Goal: Information Seeking & Learning: Understand process/instructions

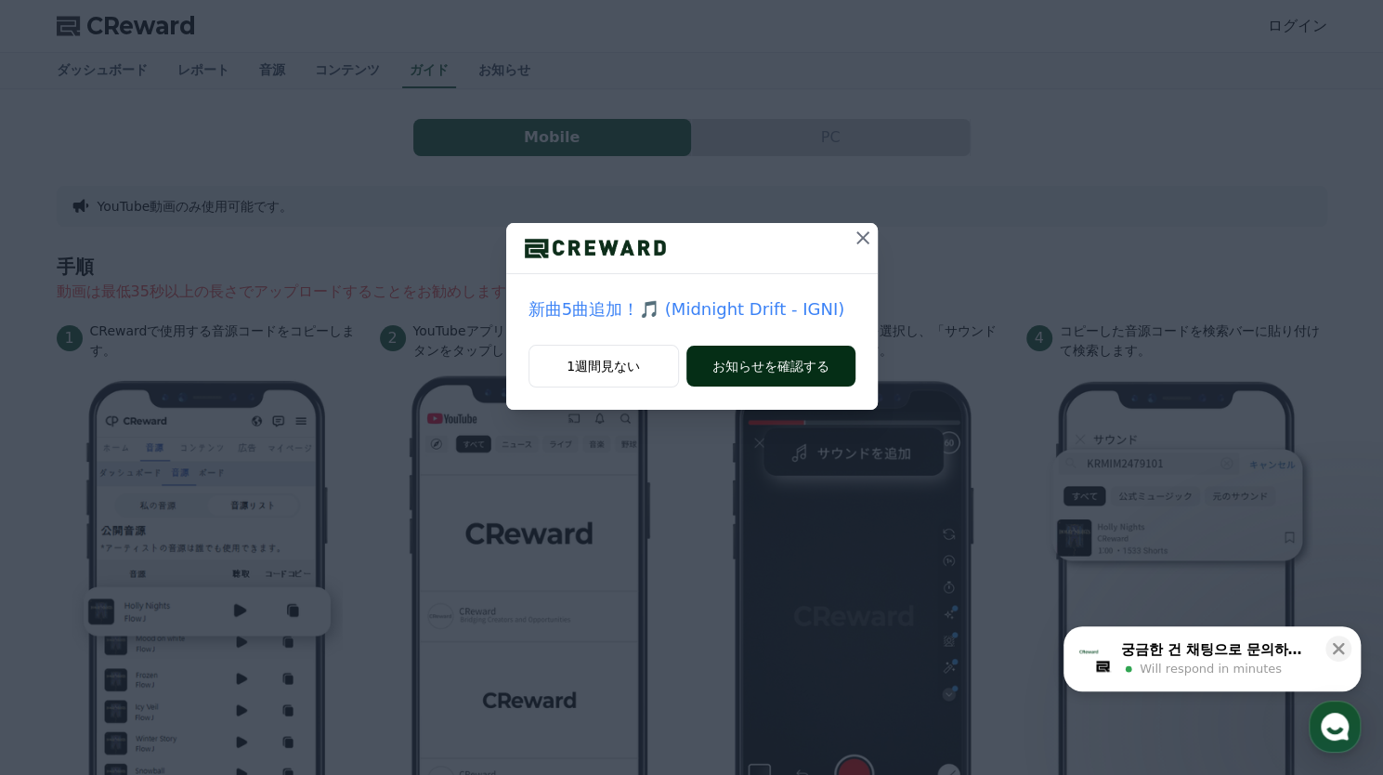
click at [764, 365] on button "お知らせを確認する" at bounding box center [771, 366] width 169 height 41
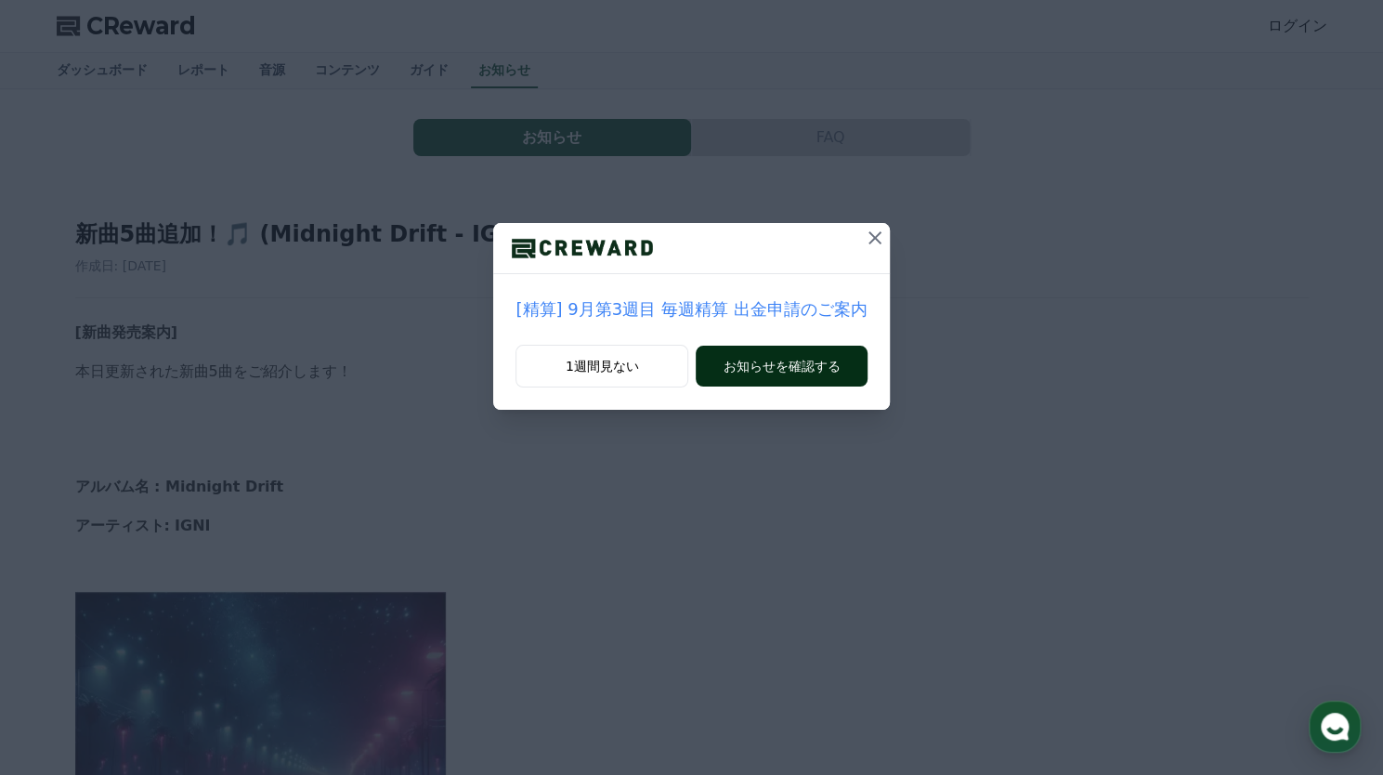
click at [719, 360] on button "お知らせを確認する" at bounding box center [781, 366] width 171 height 41
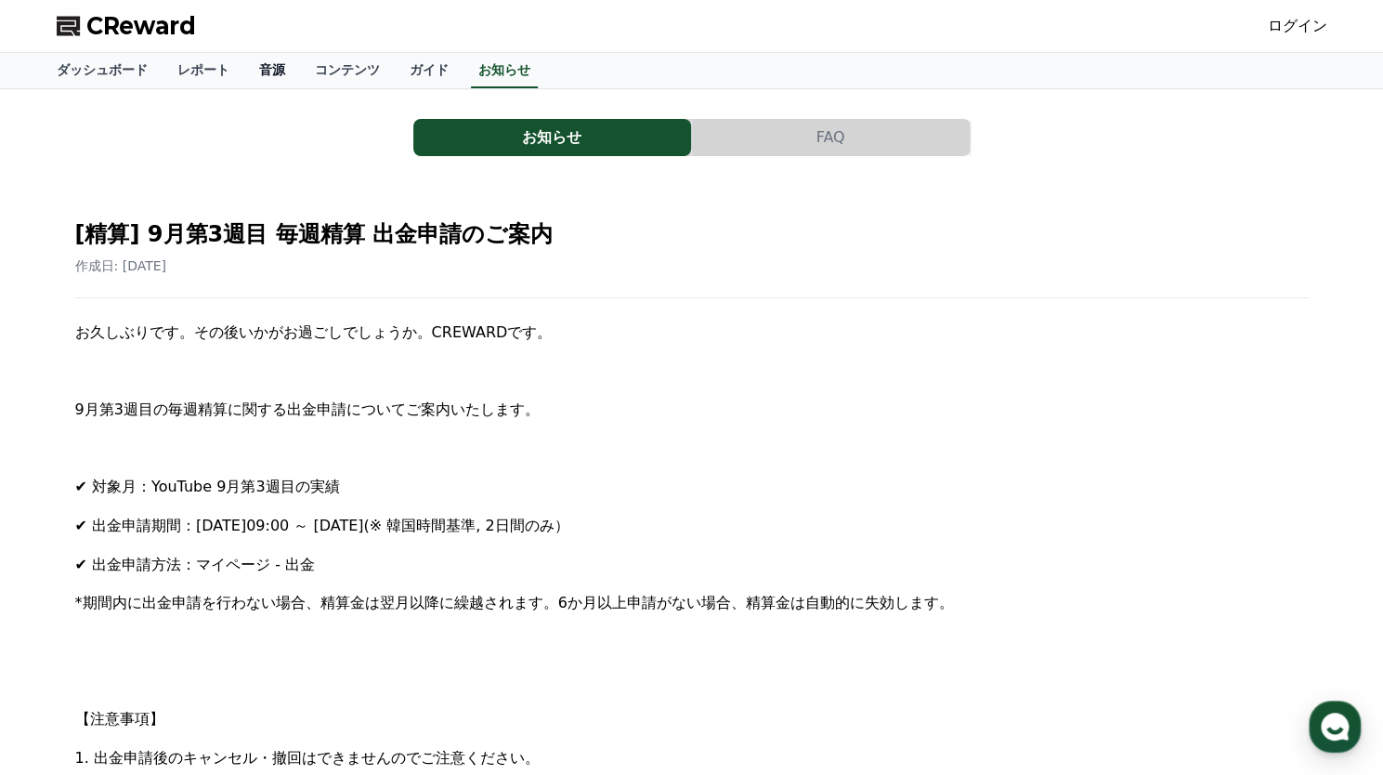
click at [244, 71] on link "音源" at bounding box center [272, 70] width 56 height 35
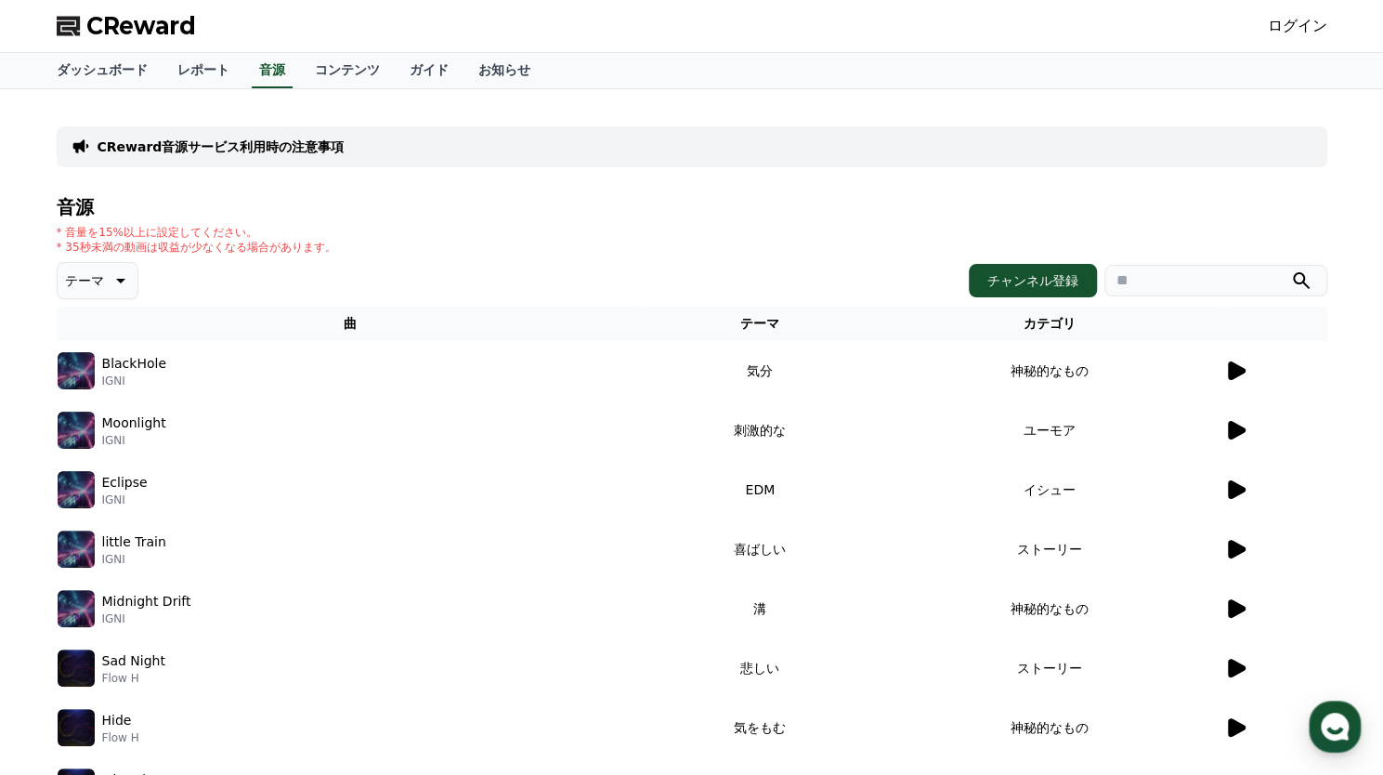
click at [1237, 429] on icon at bounding box center [1237, 430] width 18 height 19
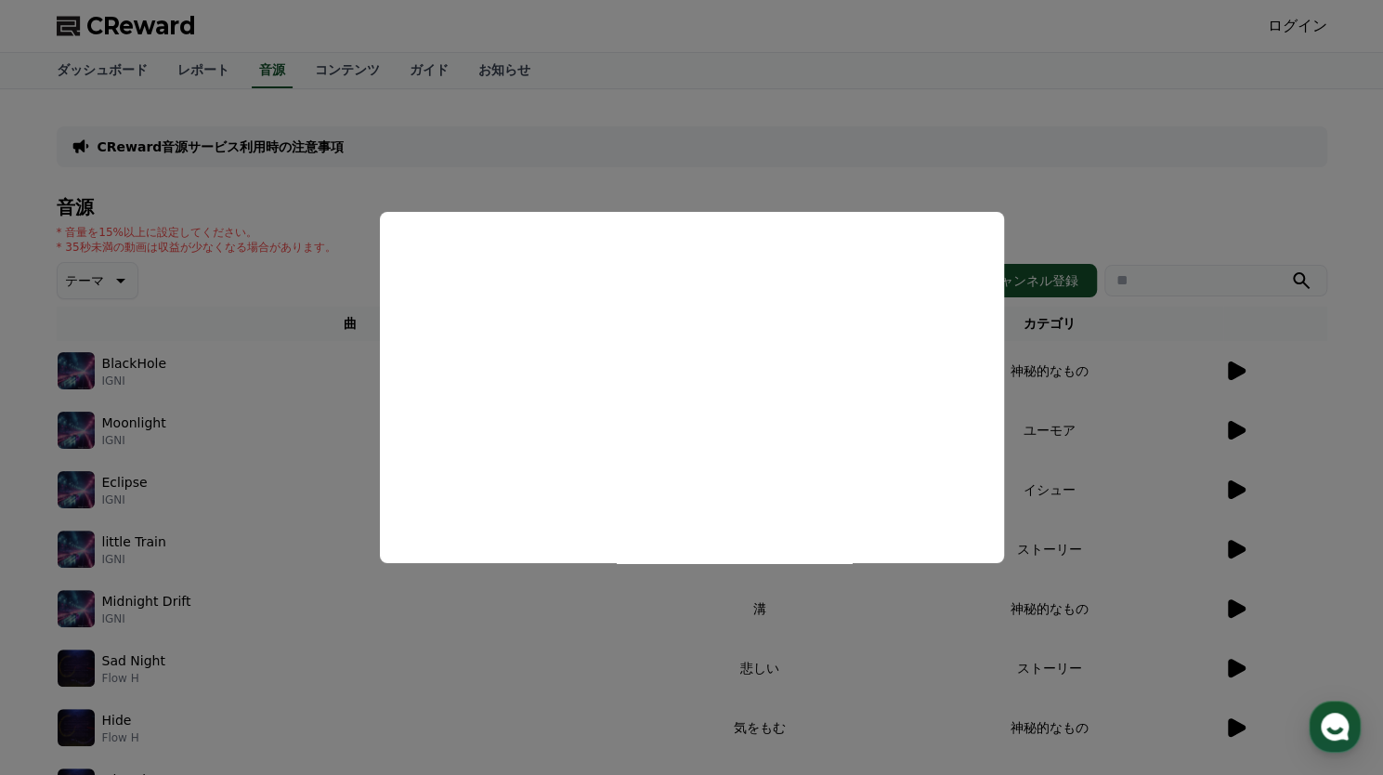
click at [974, 138] on button "close modal" at bounding box center [691, 387] width 1383 height 775
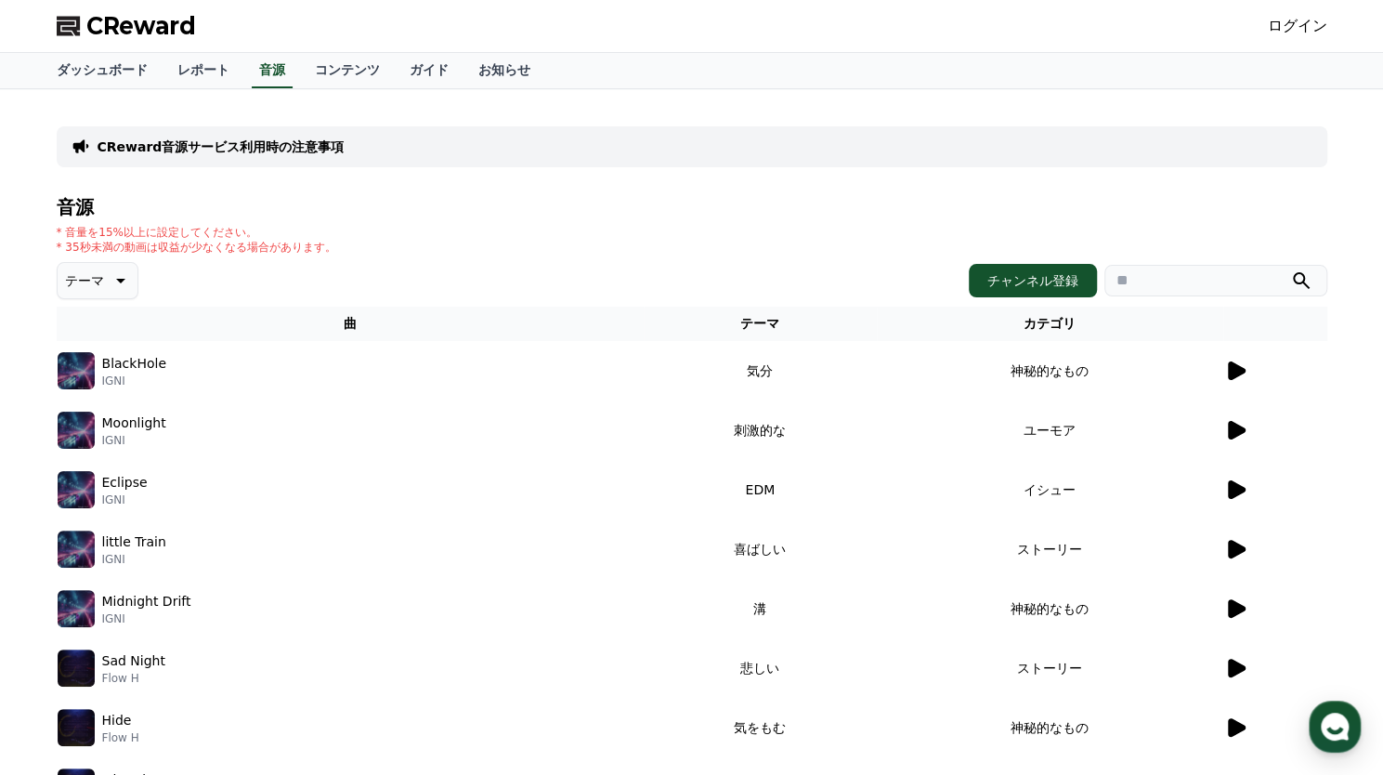
click at [87, 275] on p "テーマ" at bounding box center [84, 281] width 39 height 26
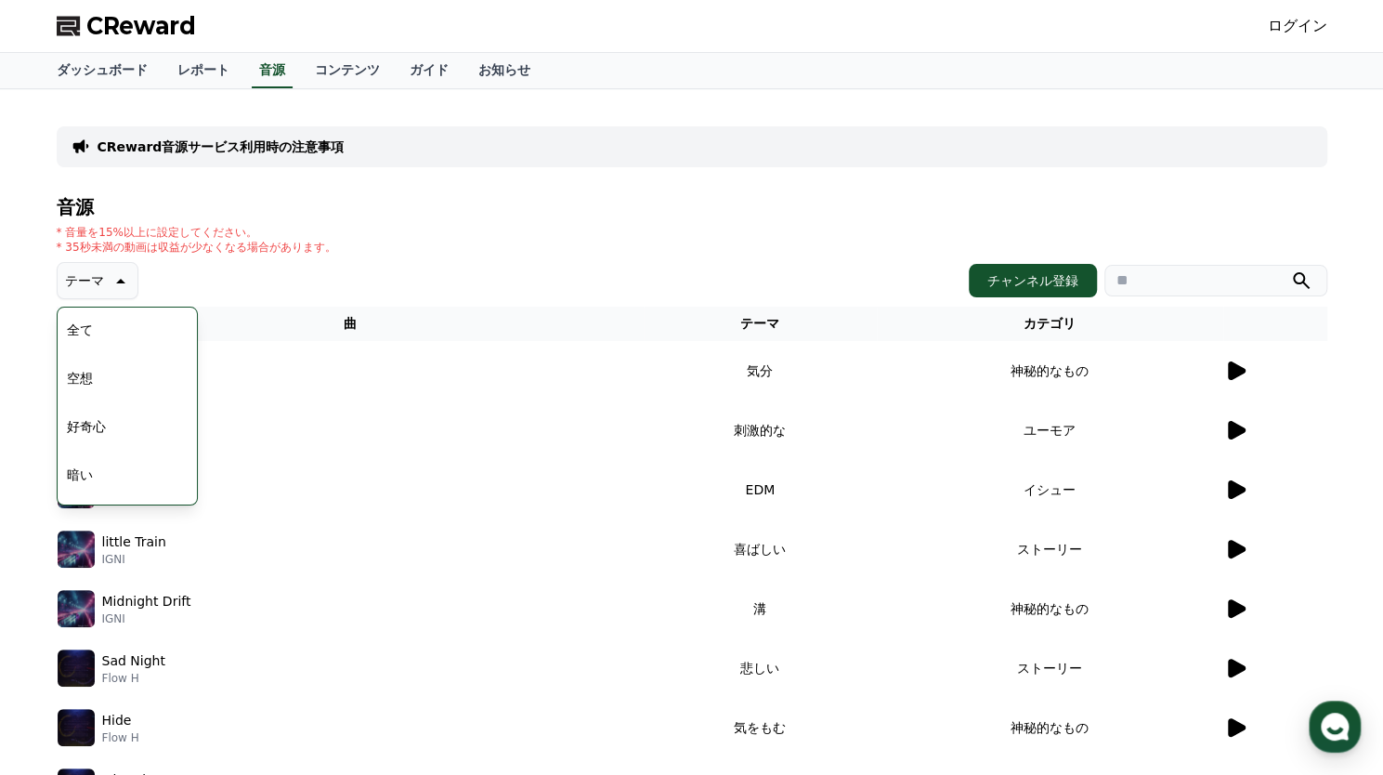
click at [85, 438] on button "好奇心" at bounding box center [86, 426] width 54 height 41
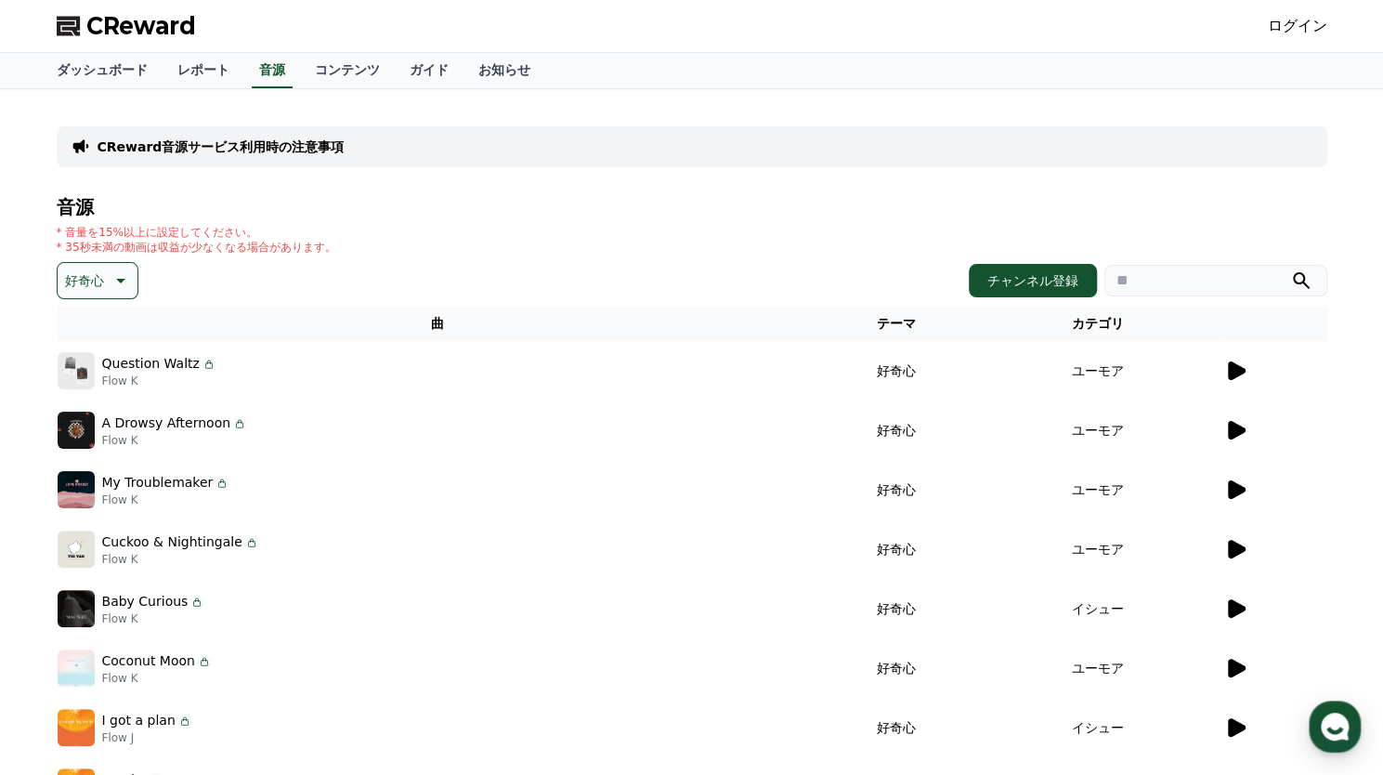
click at [1245, 365] on icon at bounding box center [1236, 371] width 22 height 22
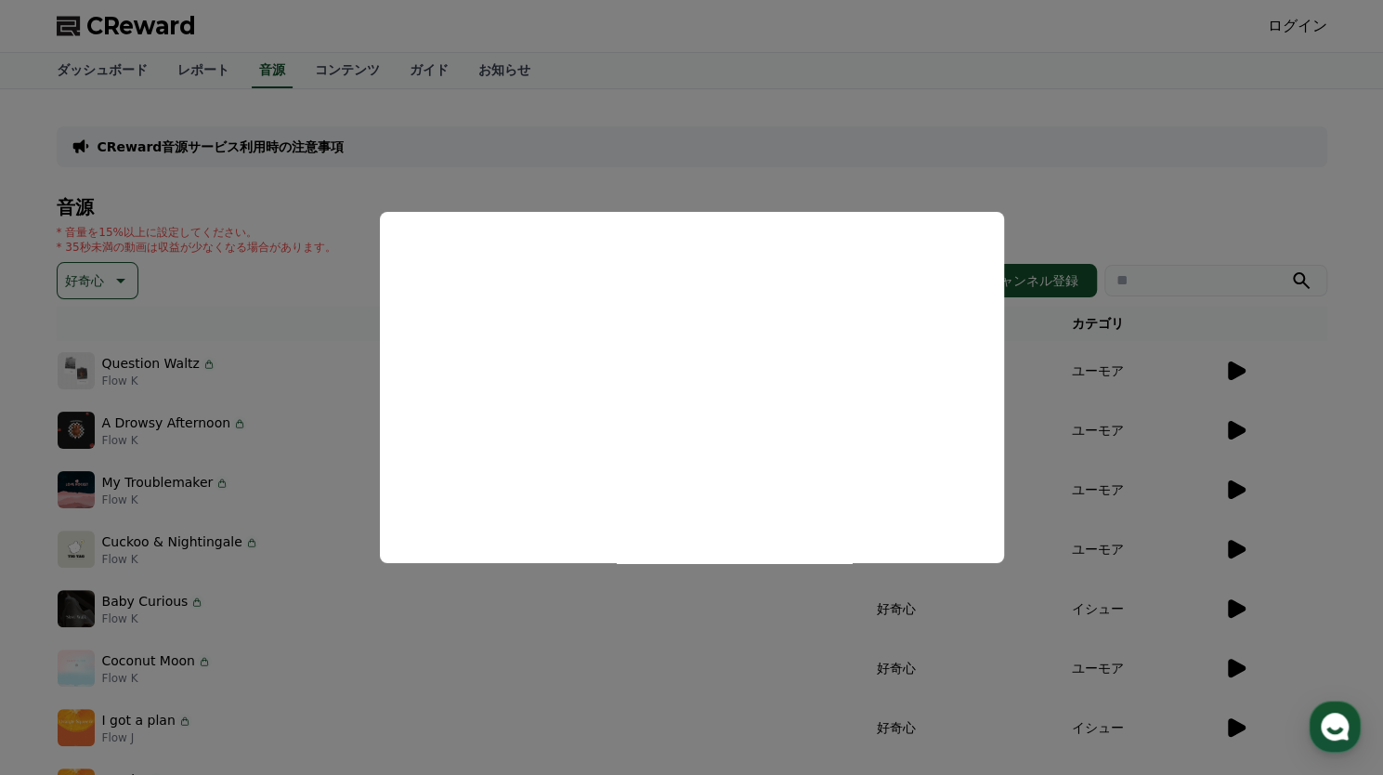
click at [1088, 98] on button "close modal" at bounding box center [691, 387] width 1383 height 775
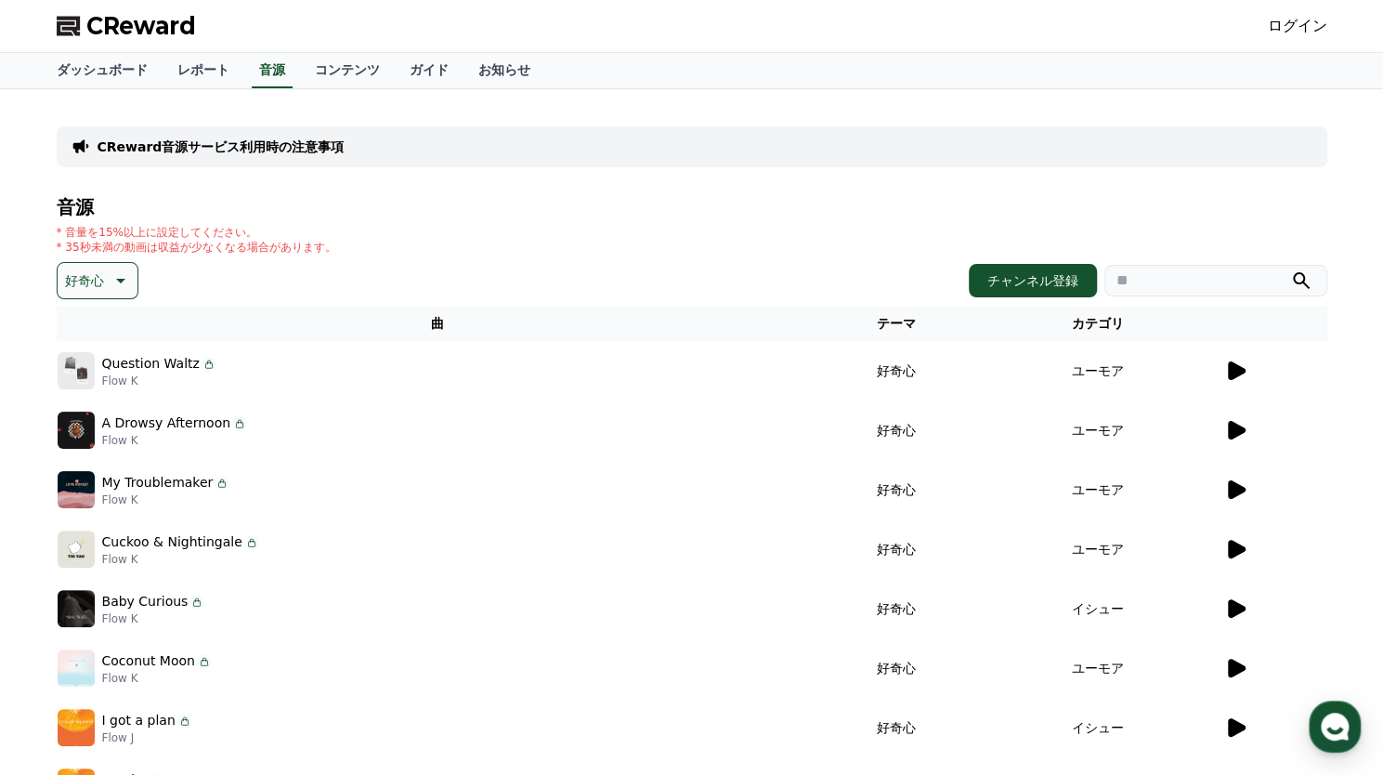
click at [95, 284] on p "好奇心" at bounding box center [84, 281] width 39 height 26
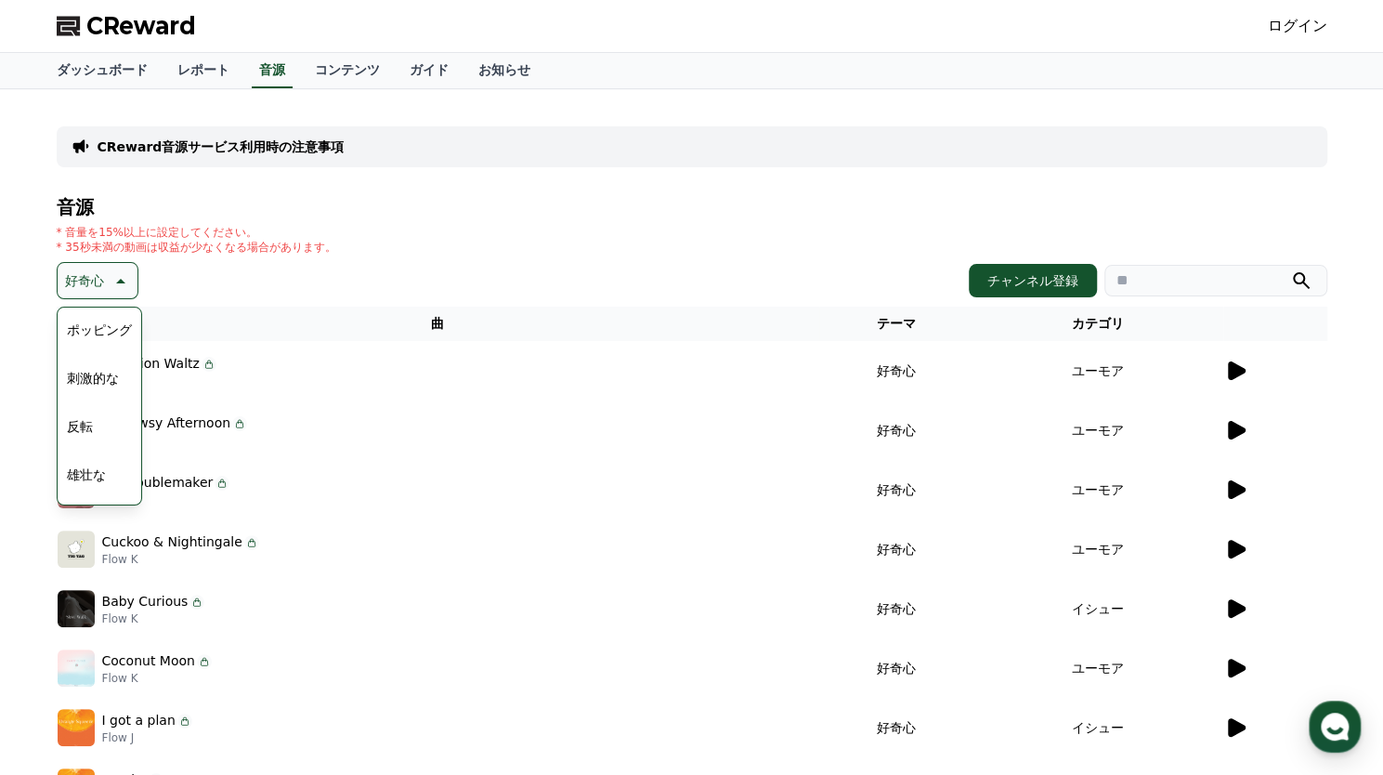
click at [93, 334] on button "ポッピング" at bounding box center [99, 329] width 80 height 41
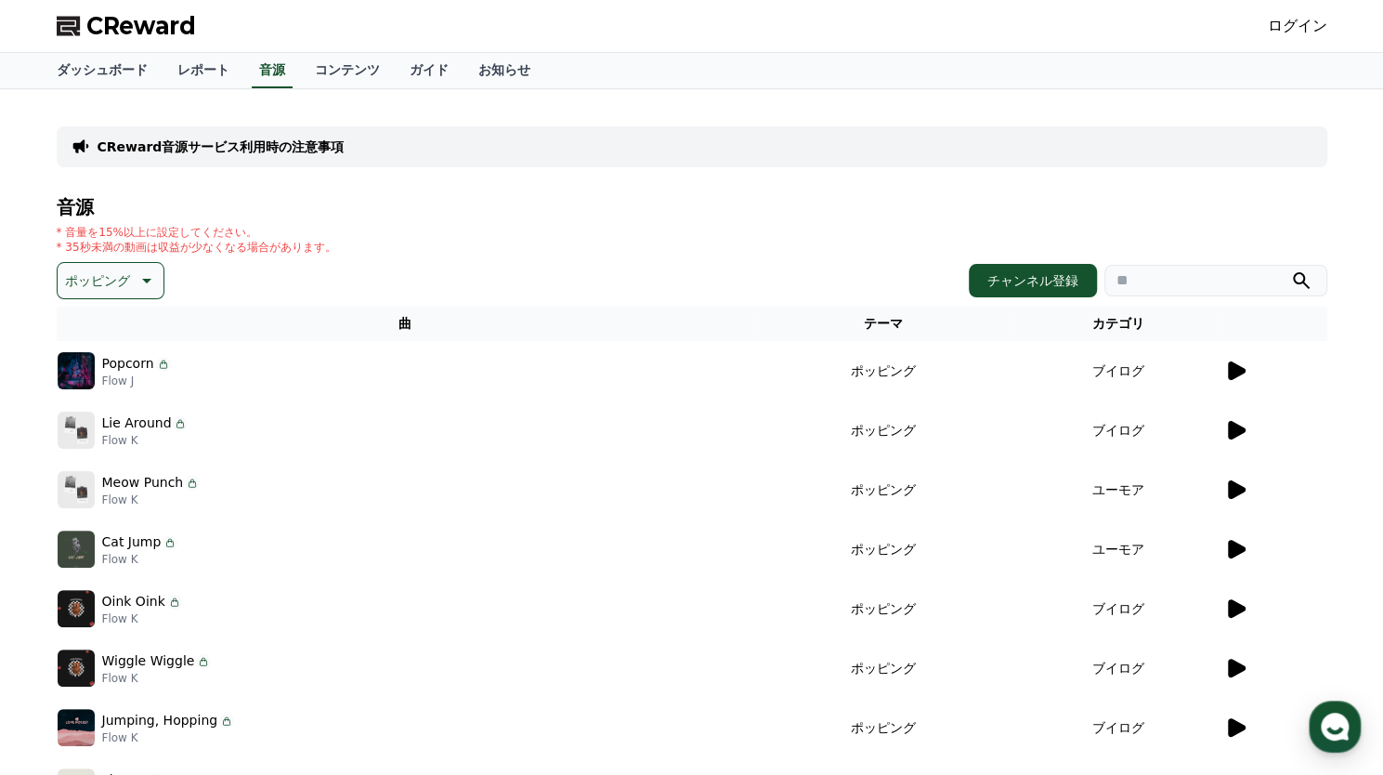
click at [1228, 373] on icon at bounding box center [1237, 370] width 18 height 19
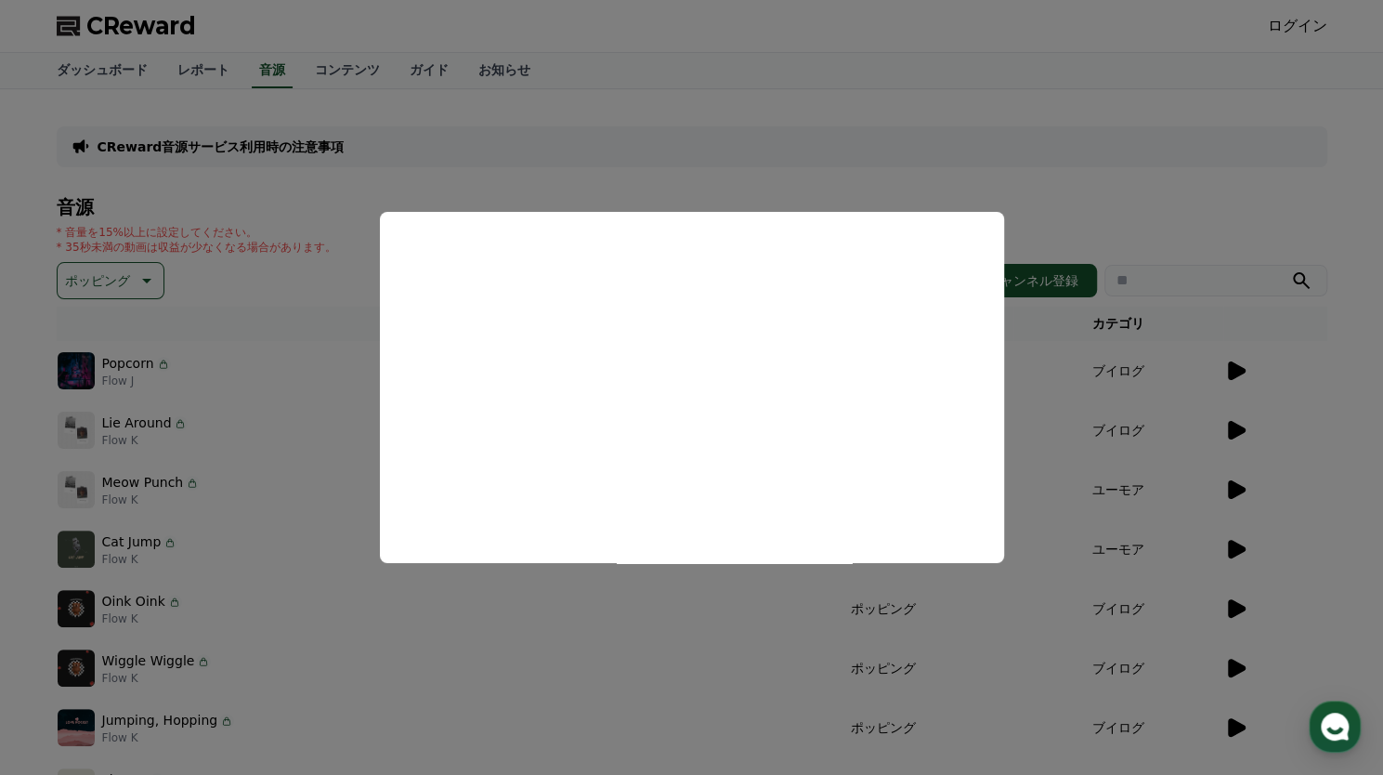
click at [836, 102] on button "close modal" at bounding box center [691, 387] width 1383 height 775
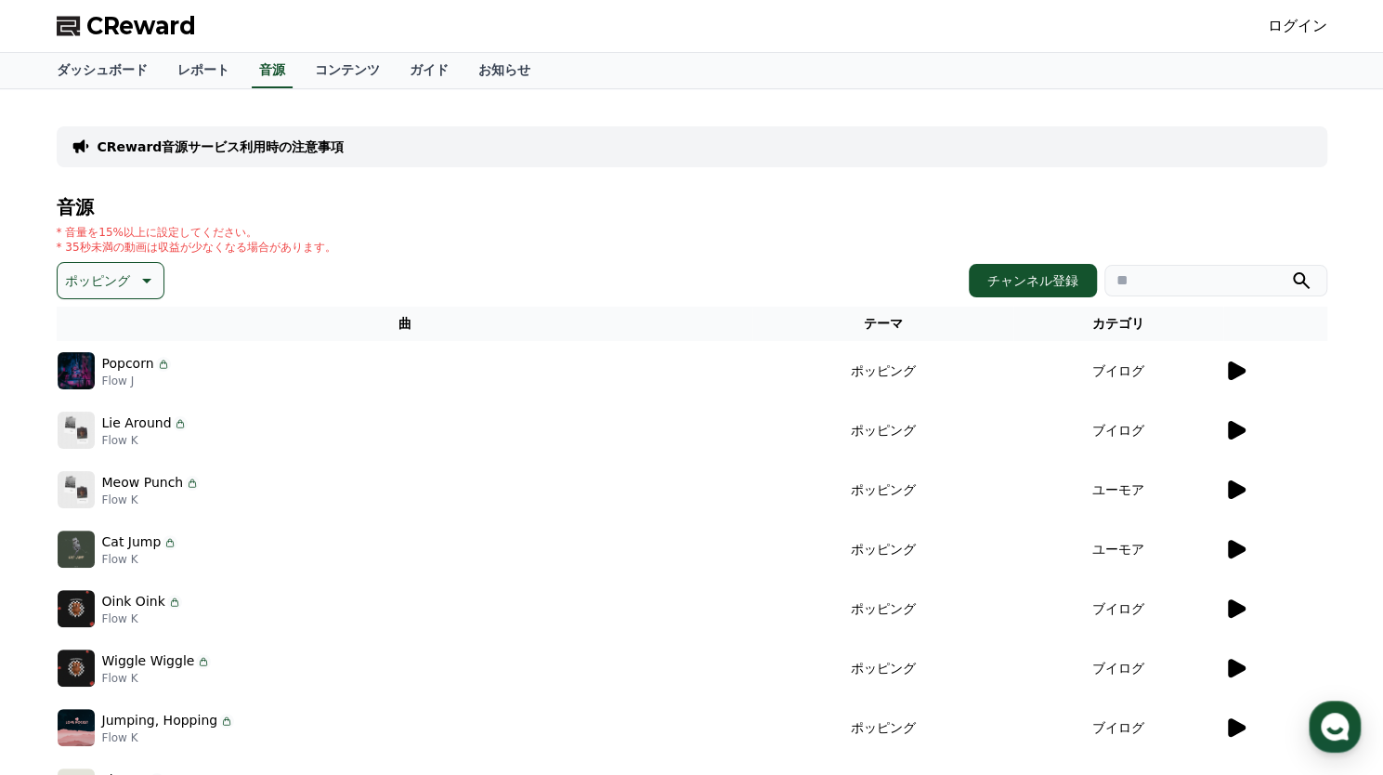
click at [1224, 623] on td at bounding box center [1276, 608] width 104 height 59
click at [1232, 612] on icon at bounding box center [1237, 608] width 18 height 19
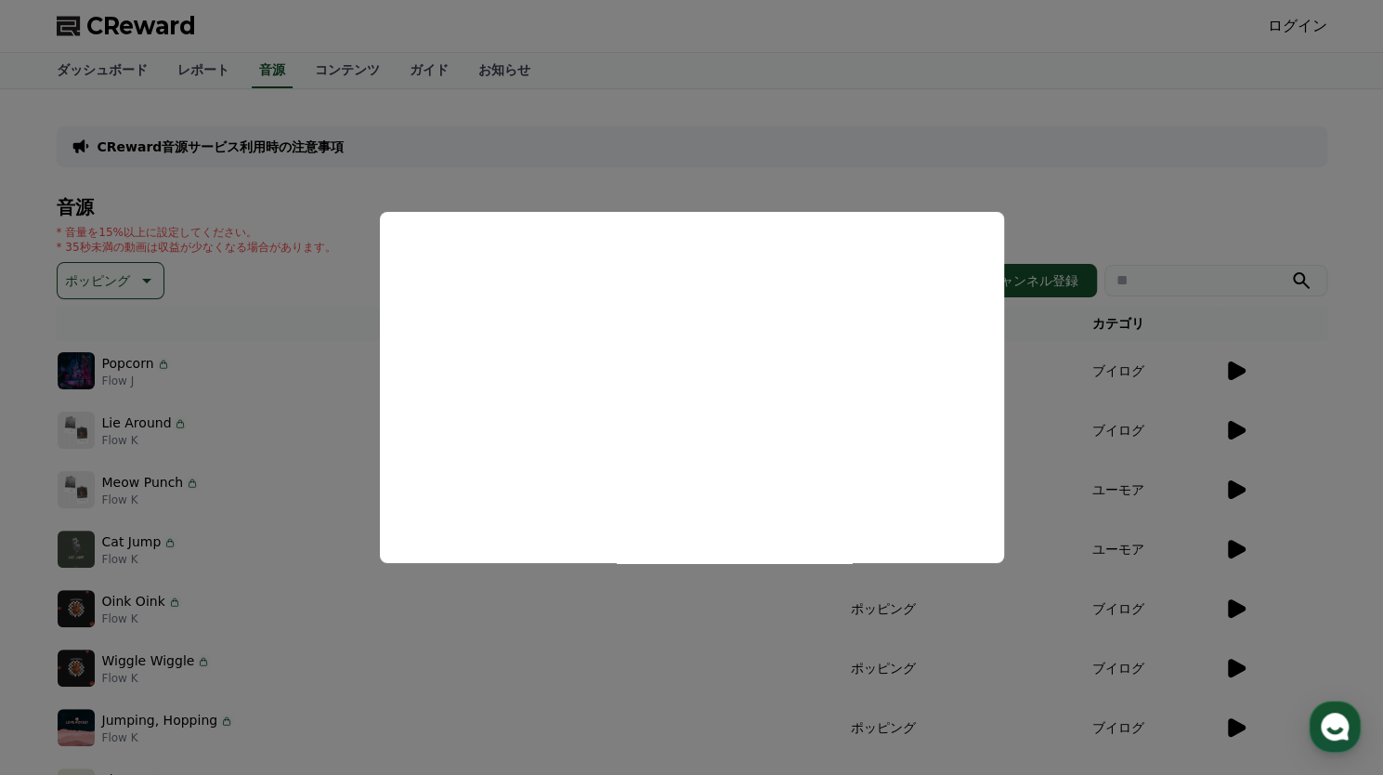
click at [737, 75] on button "close modal" at bounding box center [691, 387] width 1383 height 775
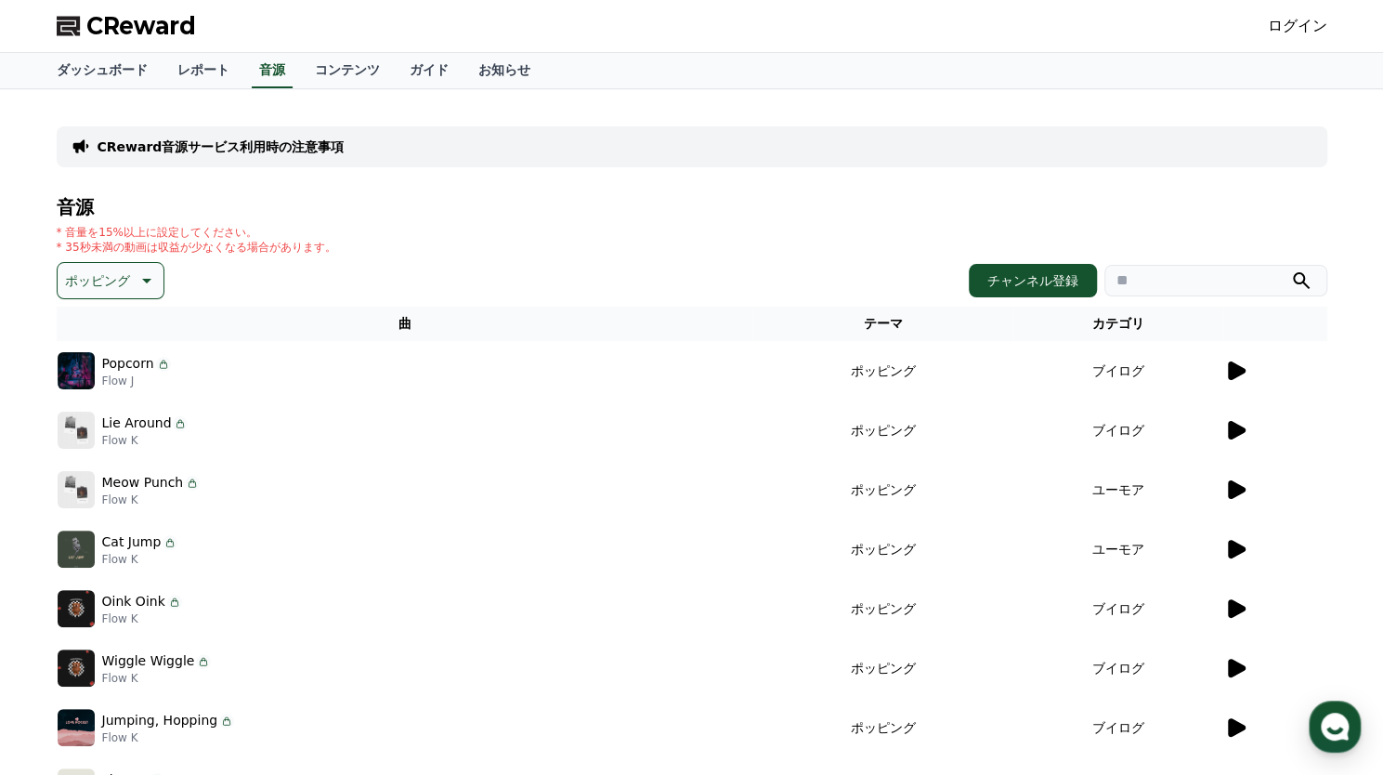
click at [109, 274] on p "ポッピング" at bounding box center [97, 281] width 65 height 26
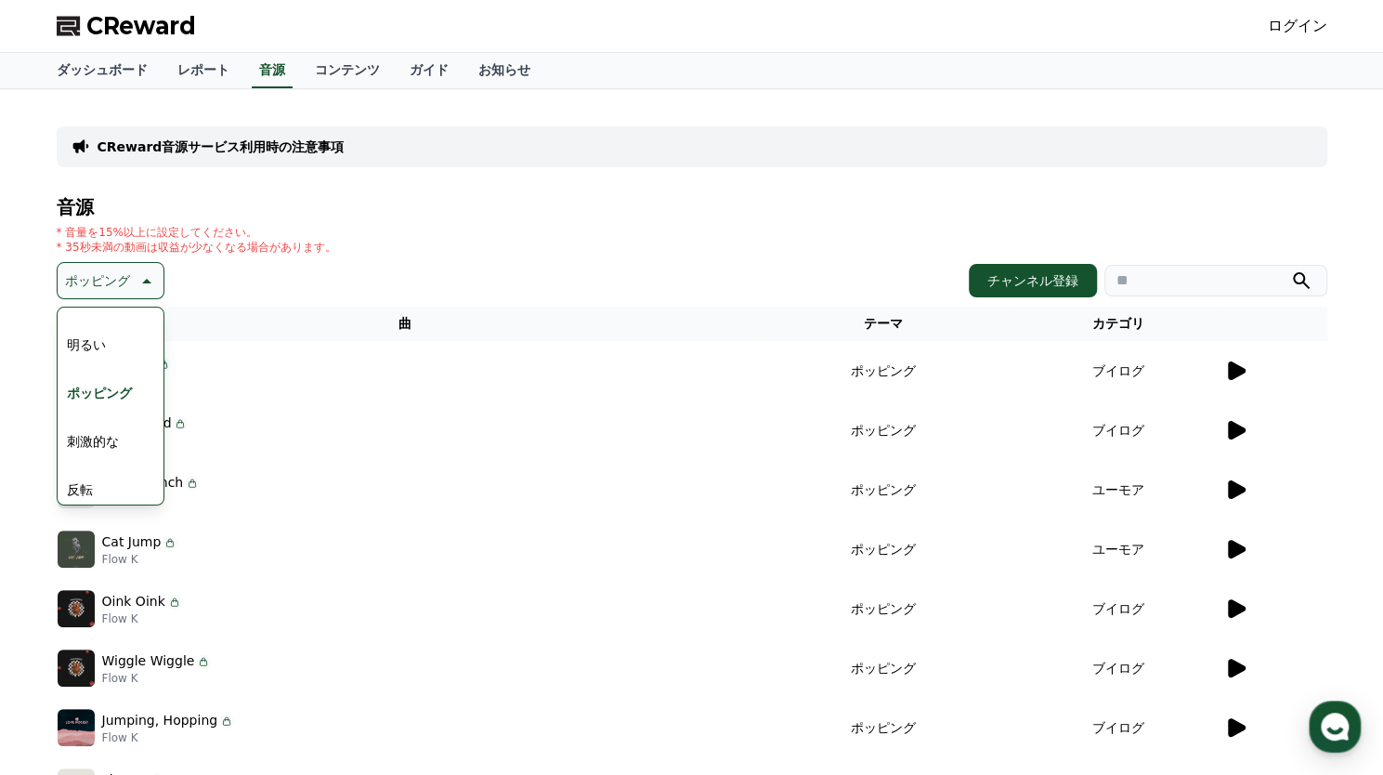
scroll to position [217, 0]
click at [92, 391] on button "刺激的な" at bounding box center [92, 402] width 67 height 41
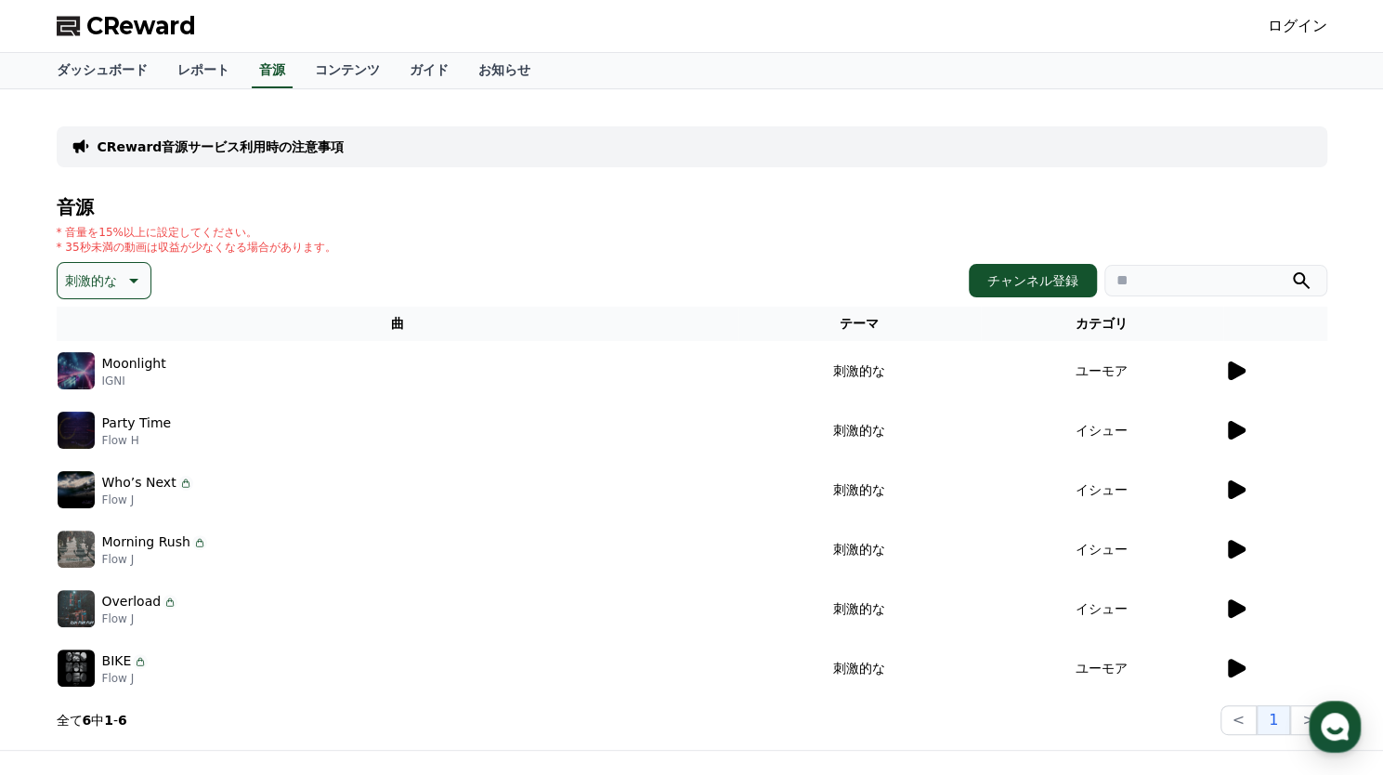
click at [1278, 203] on h4 "音源" at bounding box center [692, 207] width 1271 height 20
click at [1236, 436] on icon at bounding box center [1237, 430] width 18 height 19
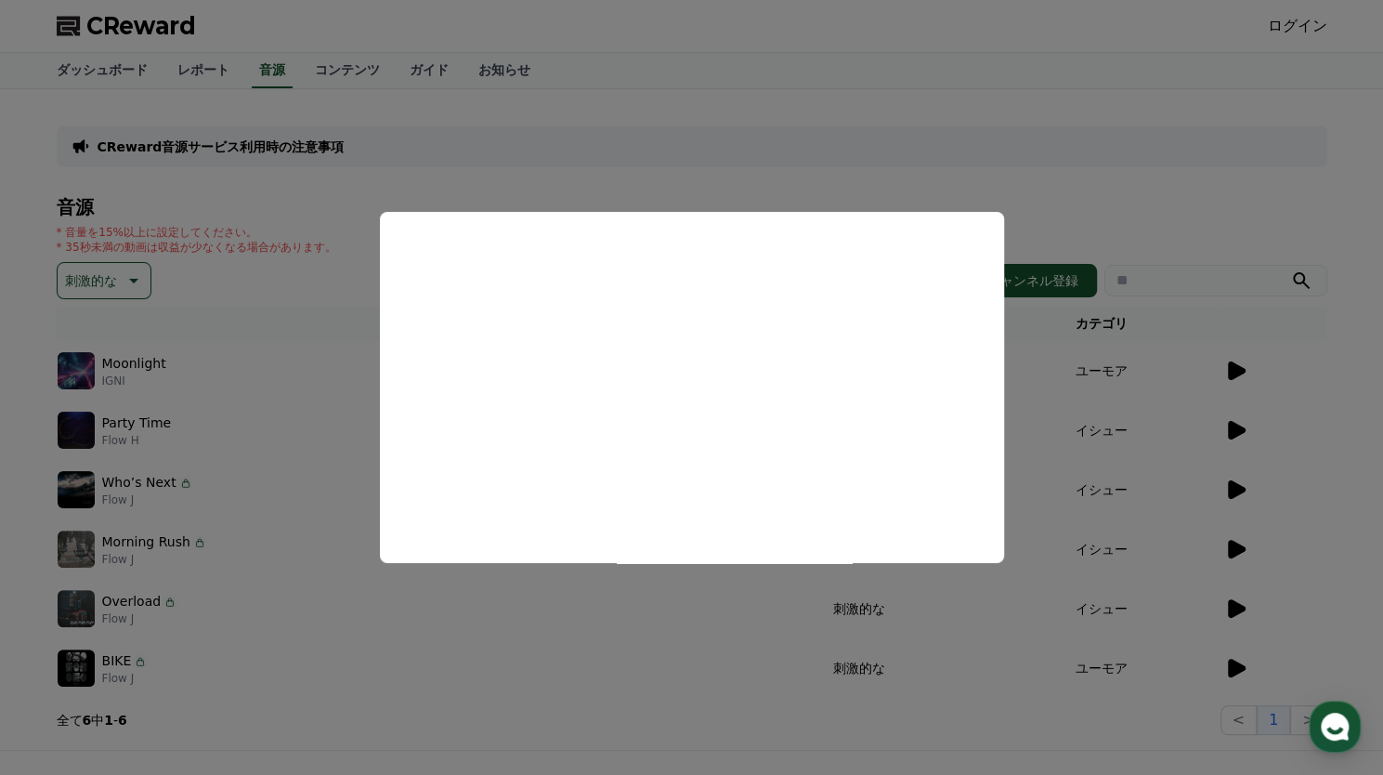
click at [979, 148] on button "close modal" at bounding box center [691, 387] width 1383 height 775
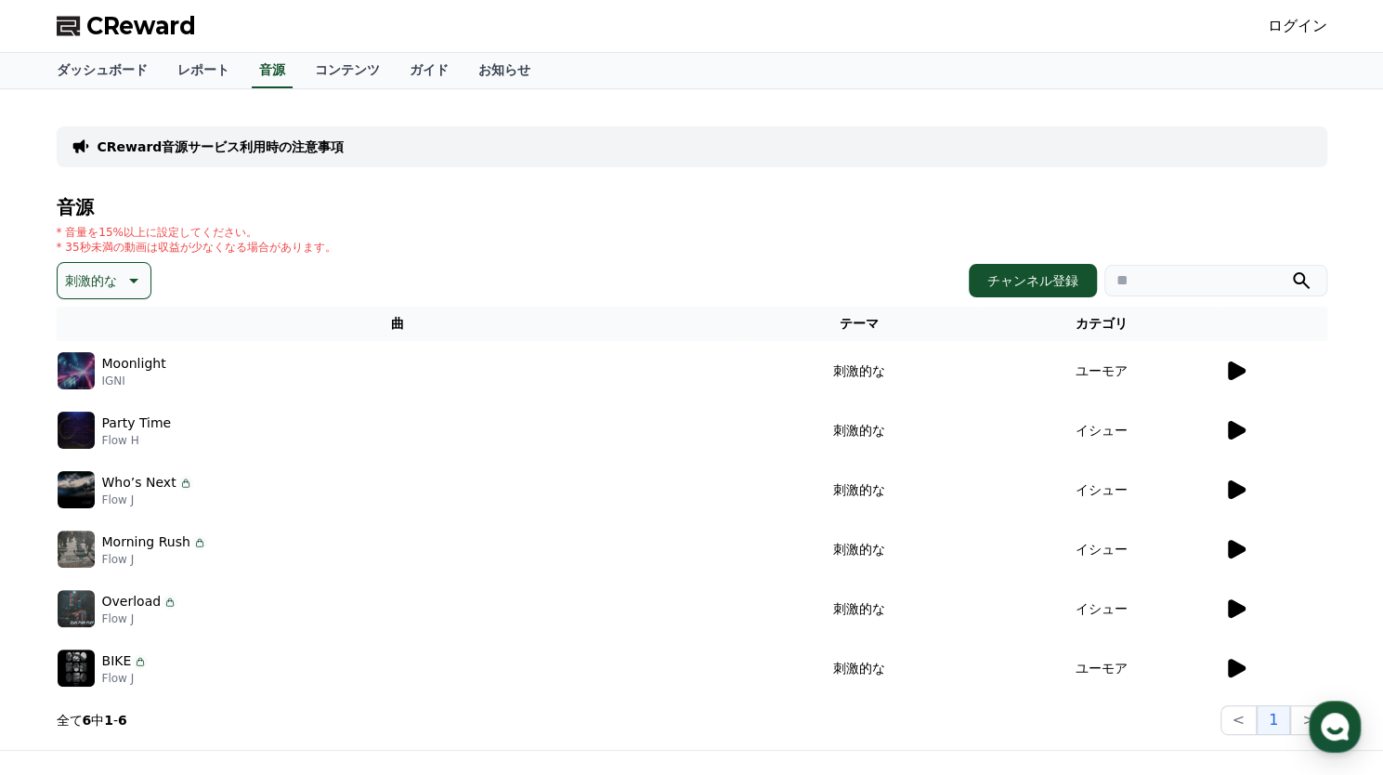
click at [1234, 609] on icon at bounding box center [1237, 608] width 18 height 19
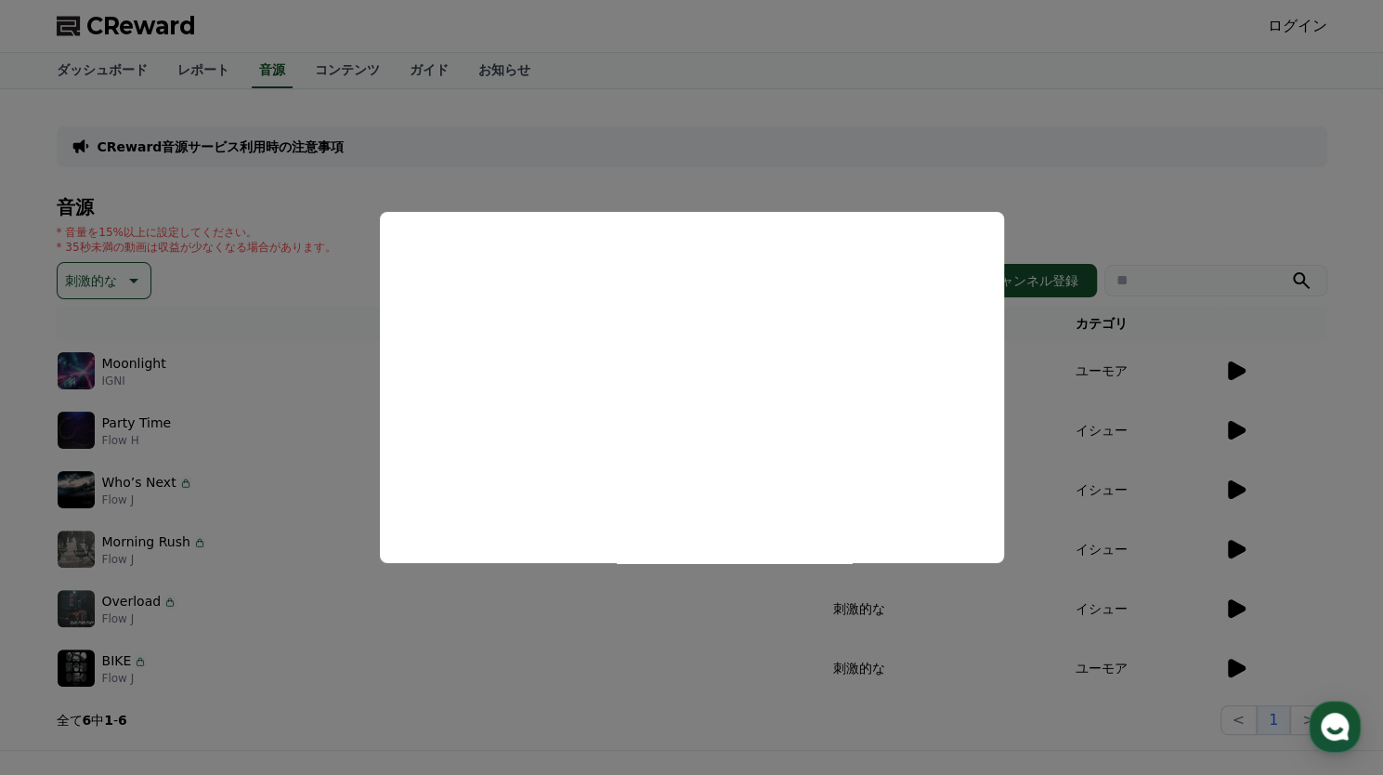
click at [1039, 42] on button "close modal" at bounding box center [691, 387] width 1383 height 775
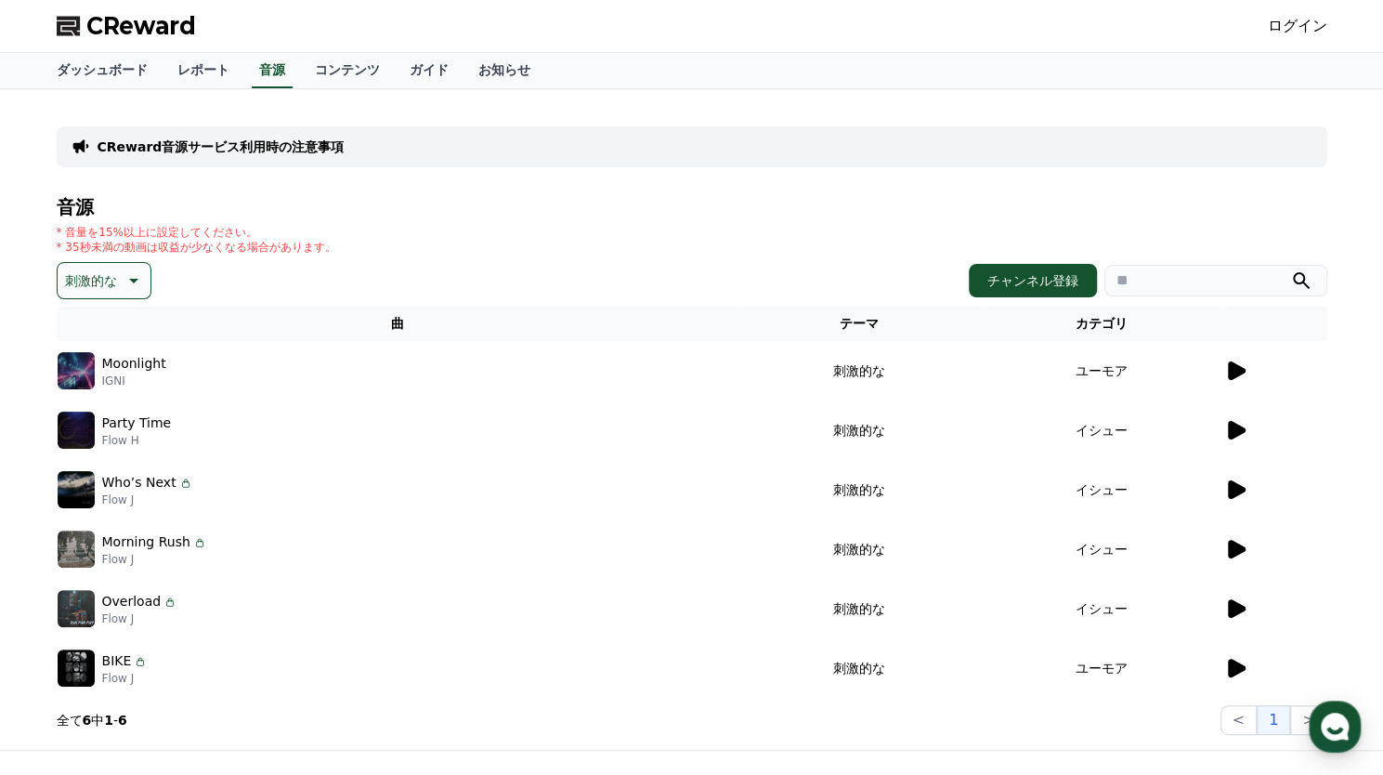
click at [98, 282] on p "刺激的な" at bounding box center [91, 281] width 52 height 26
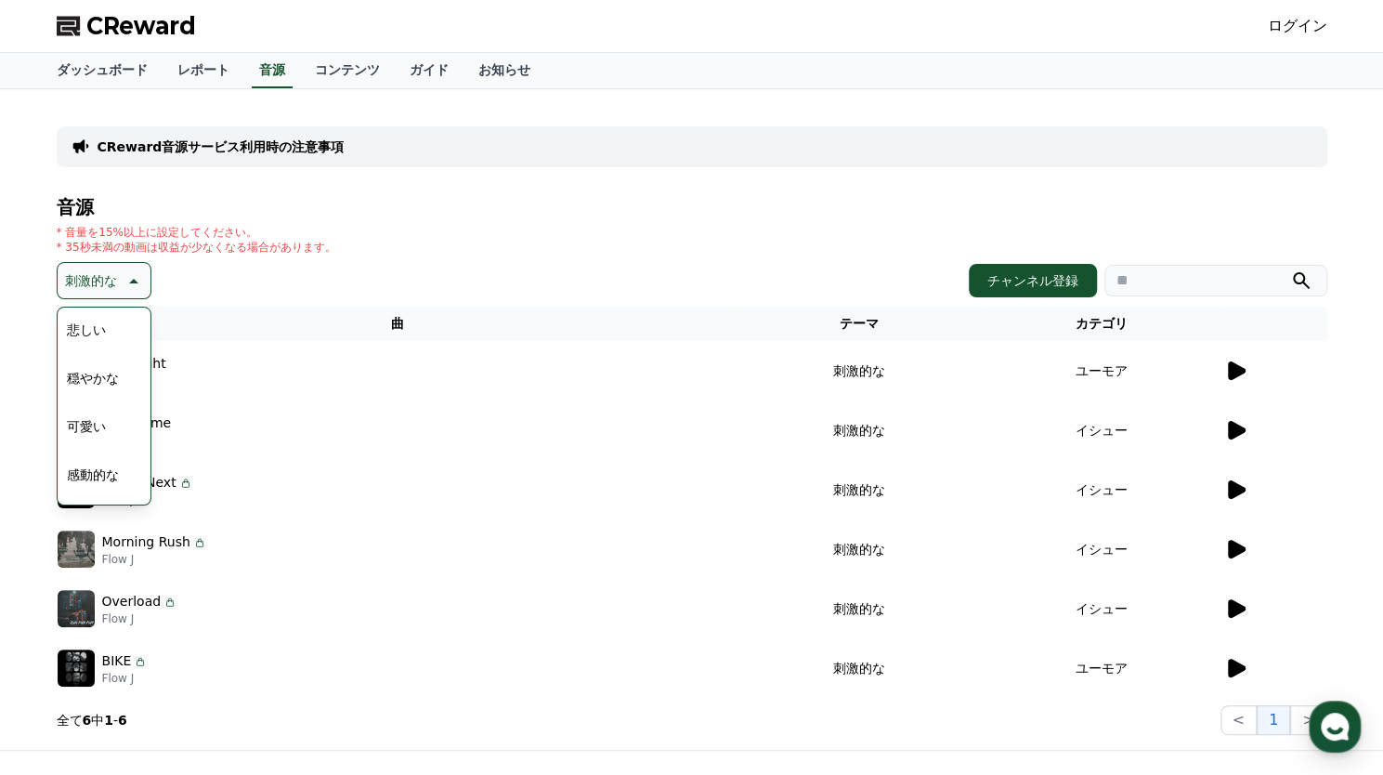
scroll to position [621, 0]
click at [88, 477] on button "可愛い" at bounding box center [86, 482] width 54 height 41
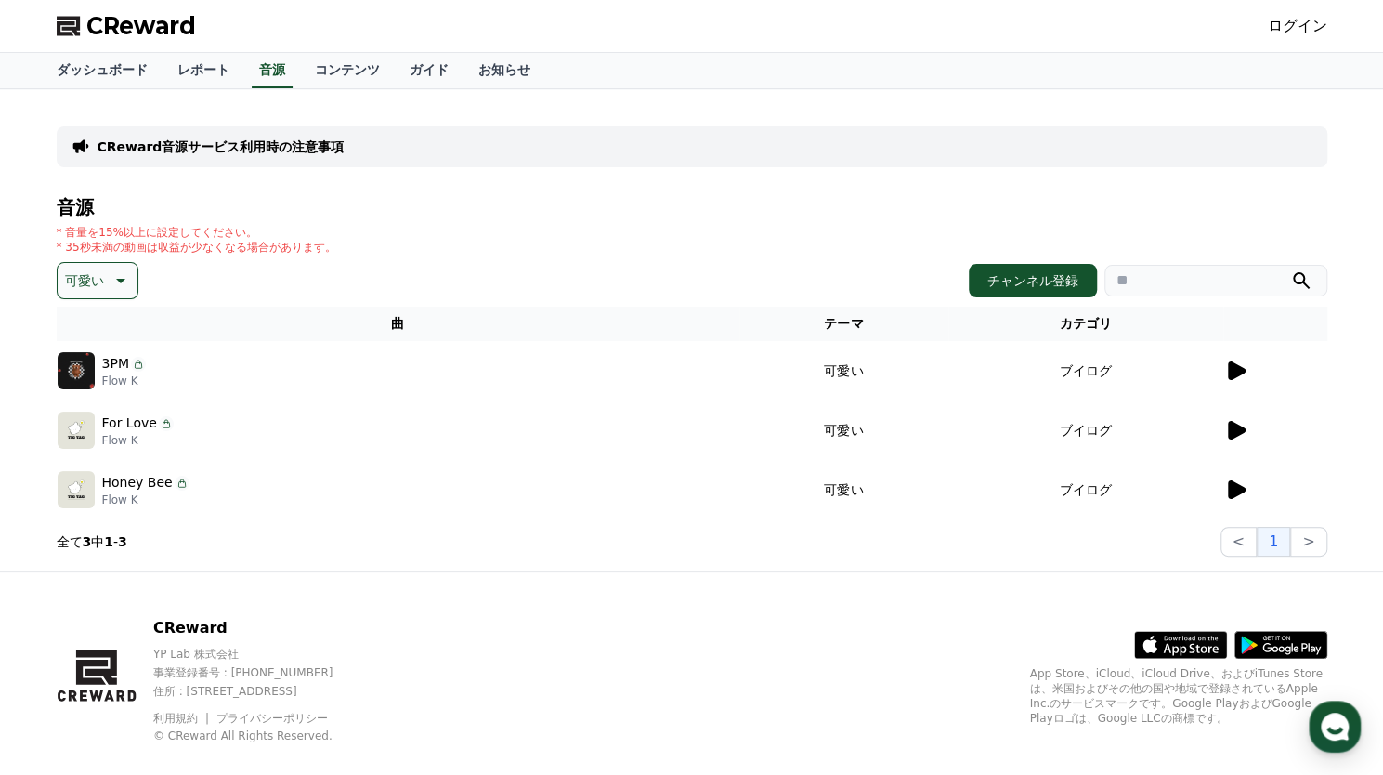
click at [1225, 422] on icon at bounding box center [1236, 430] width 22 height 22
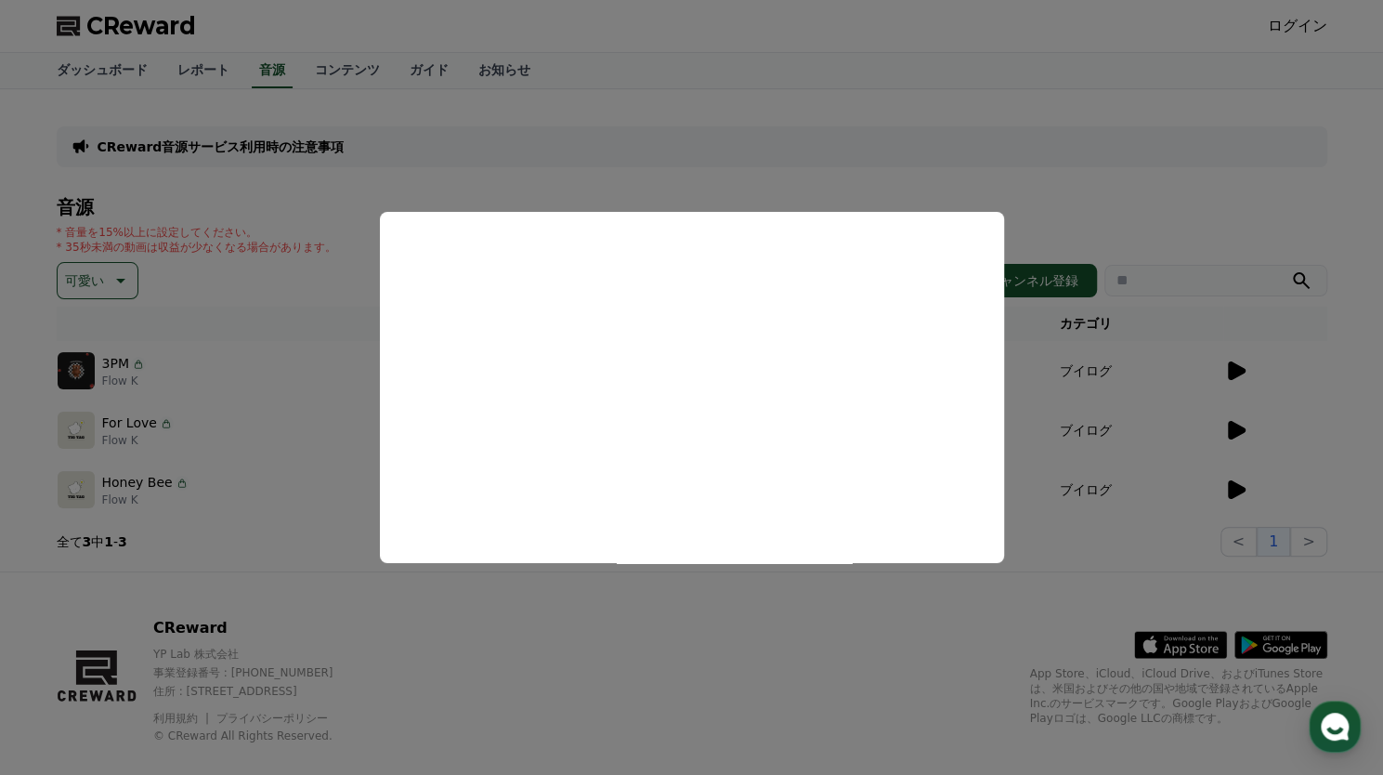
click at [860, 162] on button "close modal" at bounding box center [691, 387] width 1383 height 775
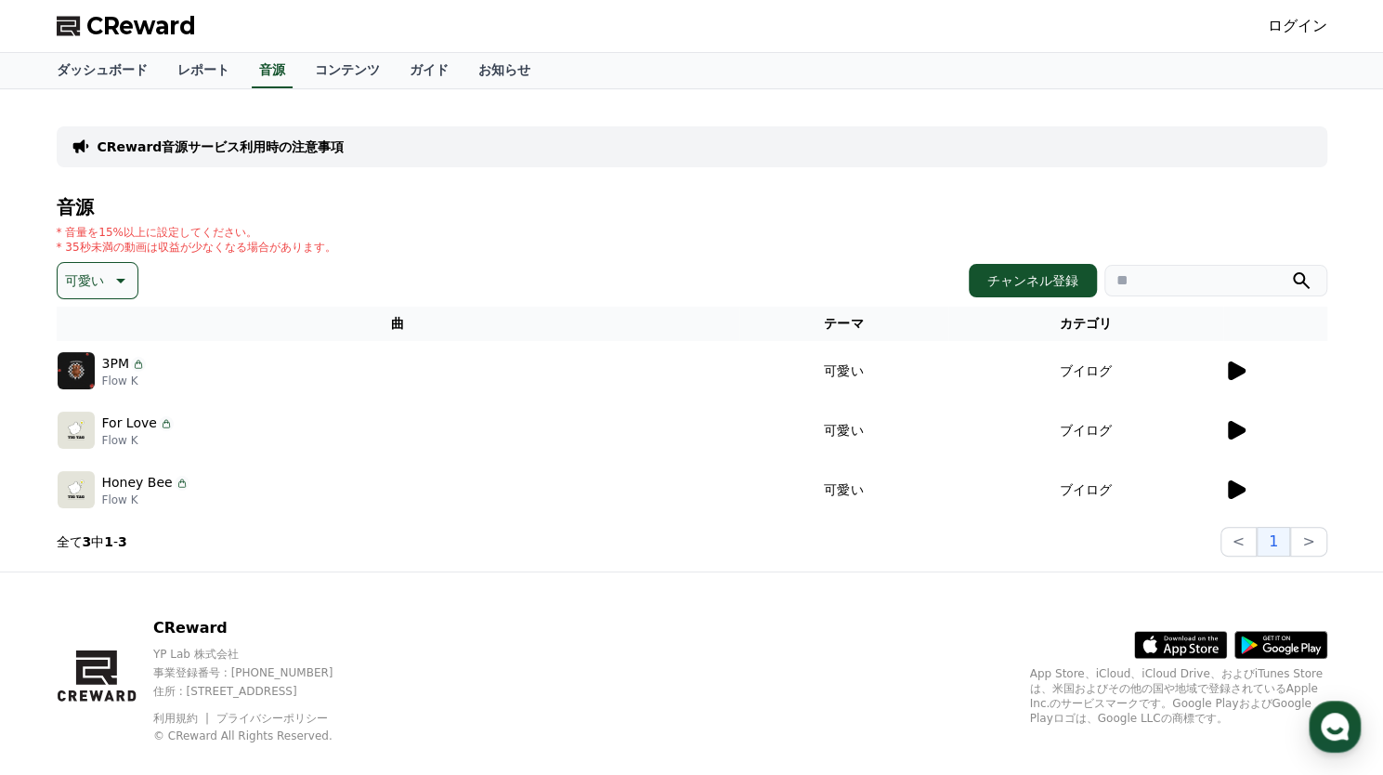
click at [97, 287] on p "可愛い" at bounding box center [84, 281] width 39 height 26
click at [82, 407] on button "刺激的な" at bounding box center [92, 413] width 67 height 41
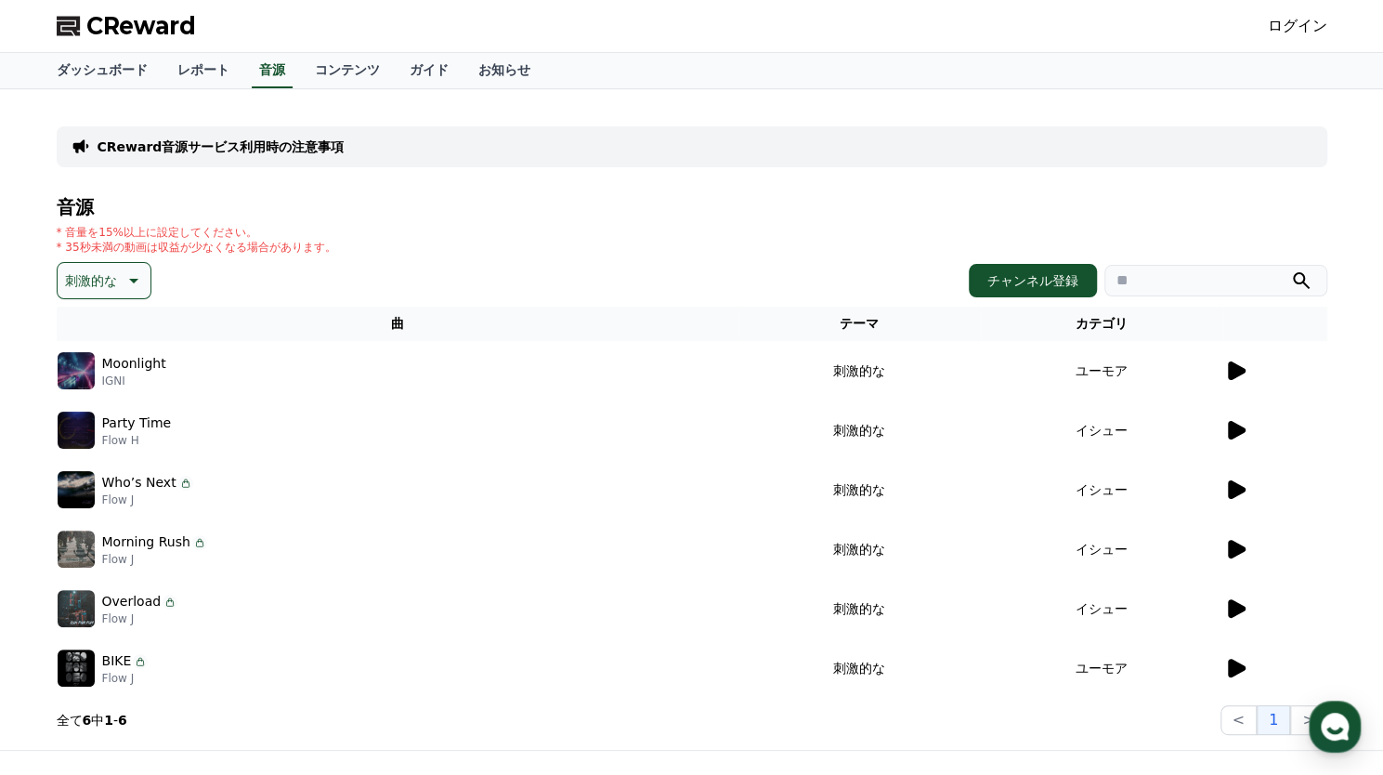
click at [833, 194] on div "CReward音源サービス利用時の注意事項 音源 * 音量を15%以上に設定してください。 * 35秒未満の動画は収益が少なくなる場合があります。 刺激的な …" at bounding box center [692, 419] width 1271 height 631
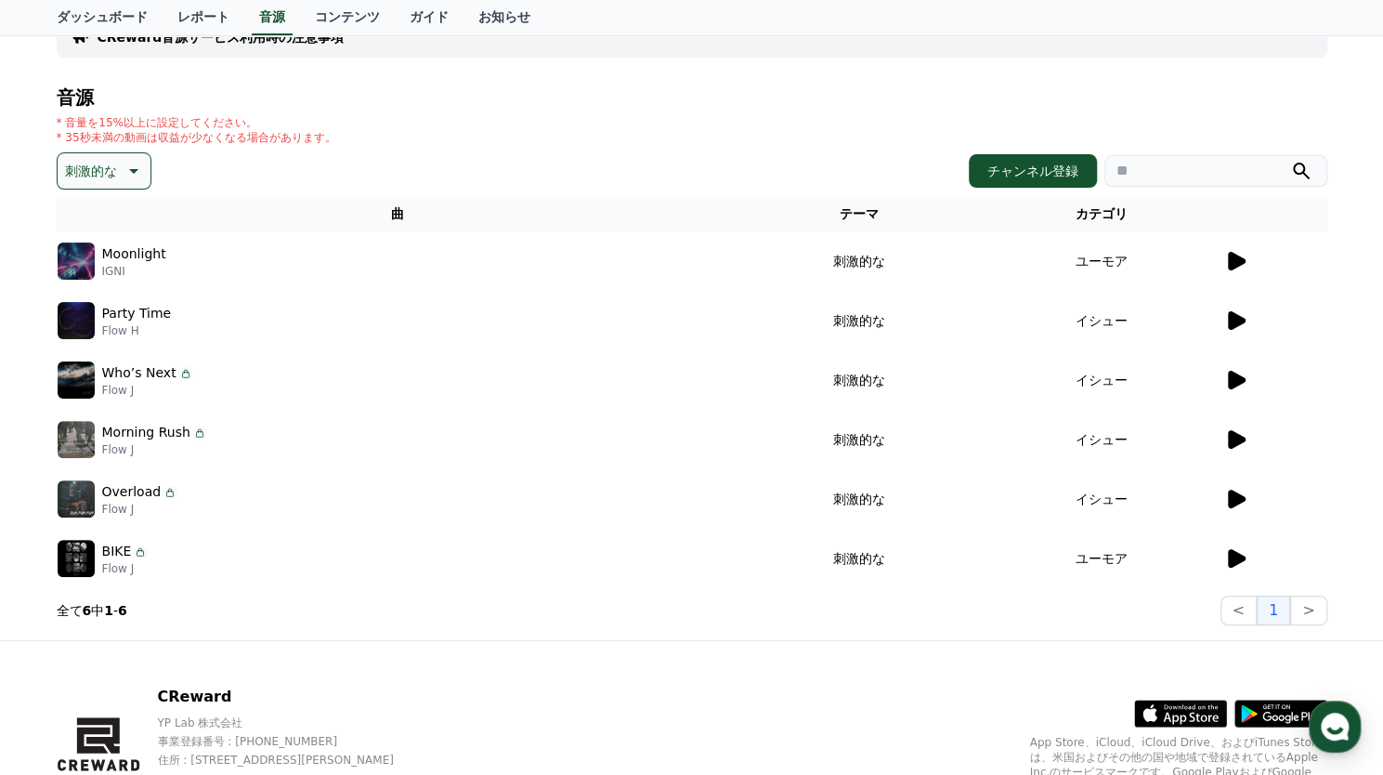
scroll to position [205, 0]
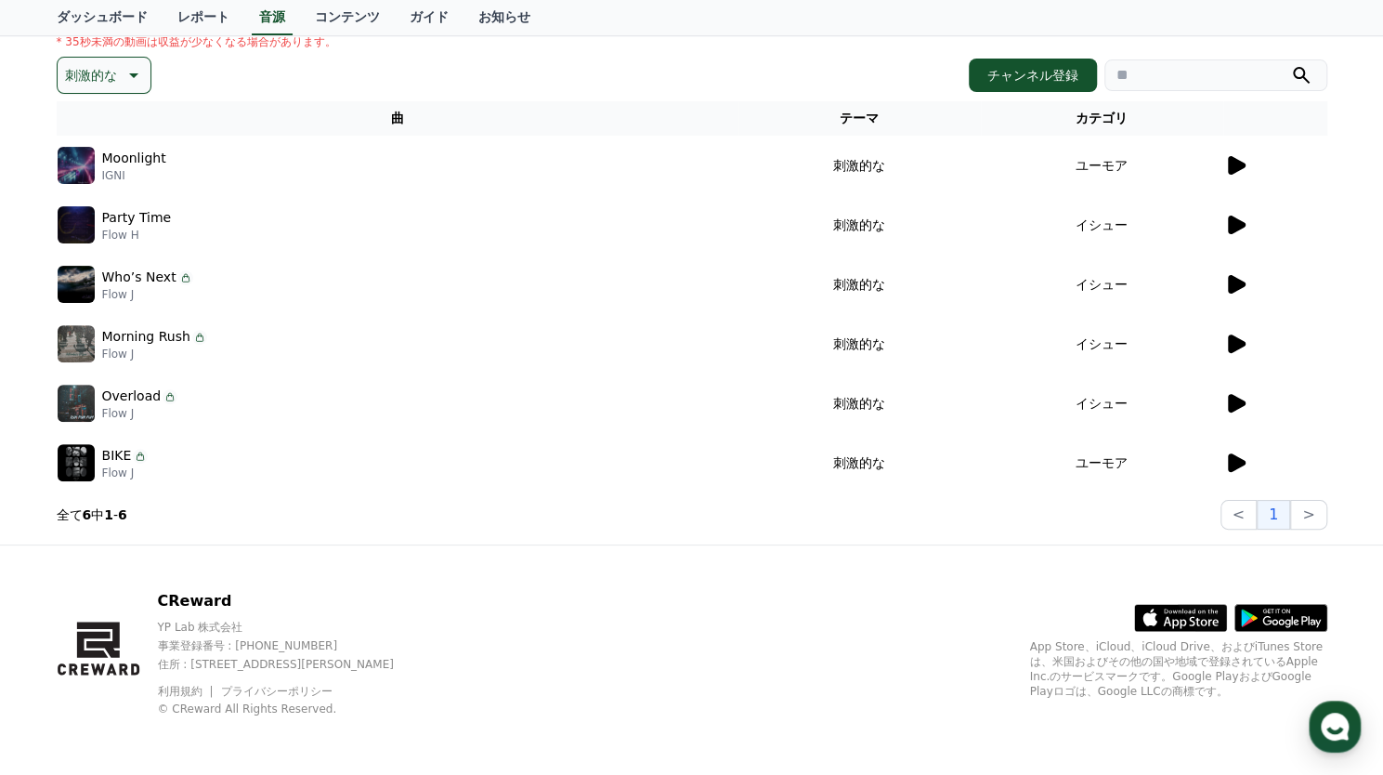
click at [1237, 461] on icon at bounding box center [1237, 462] width 18 height 19
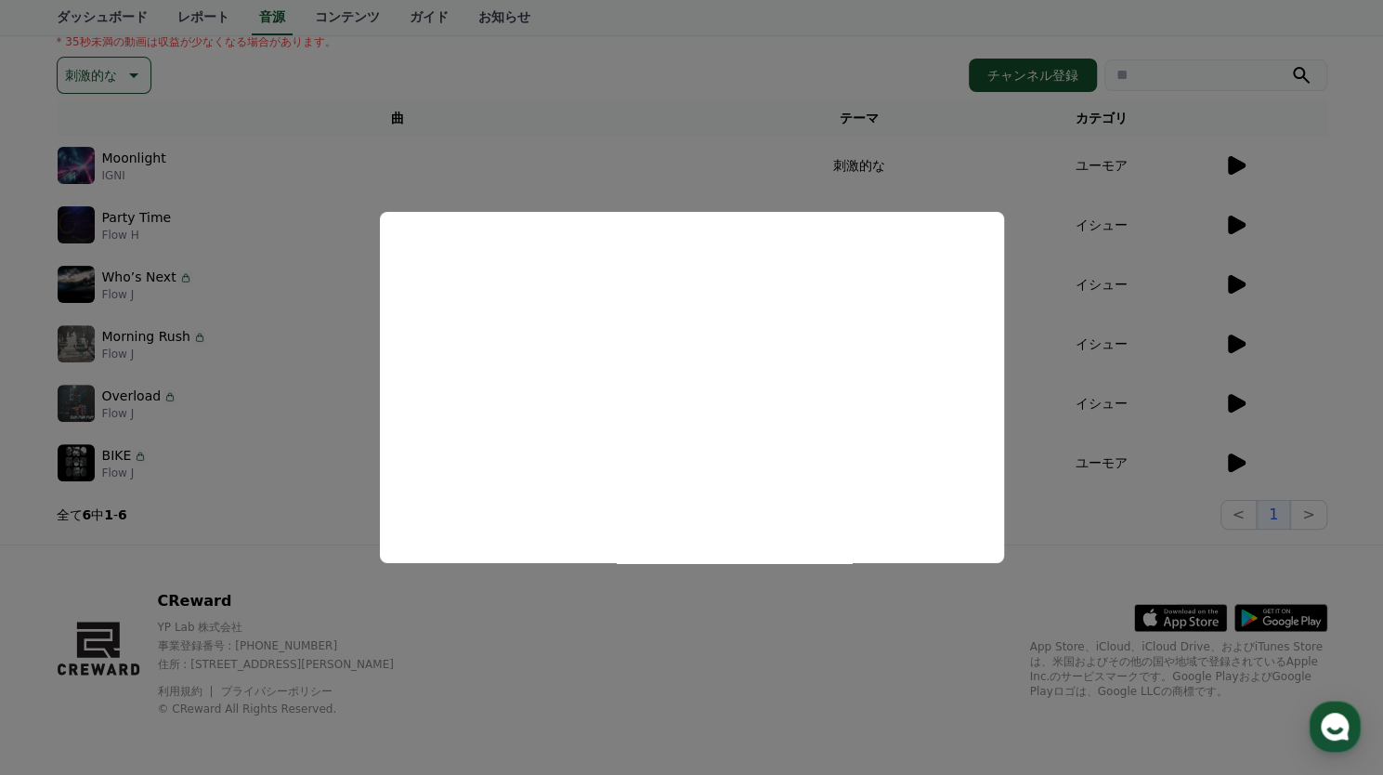
click at [688, 85] on button "close modal" at bounding box center [691, 387] width 1383 height 775
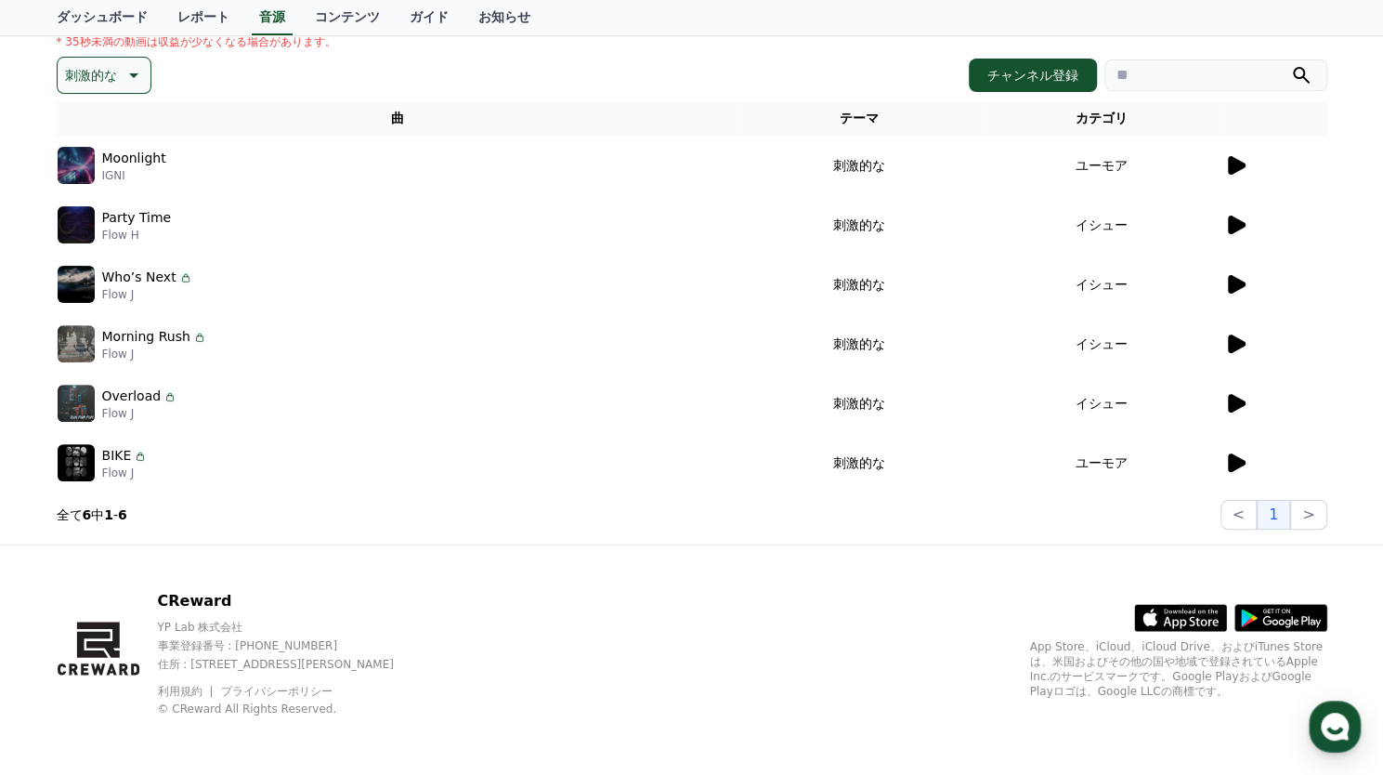
click at [1237, 163] on icon at bounding box center [1237, 165] width 18 height 19
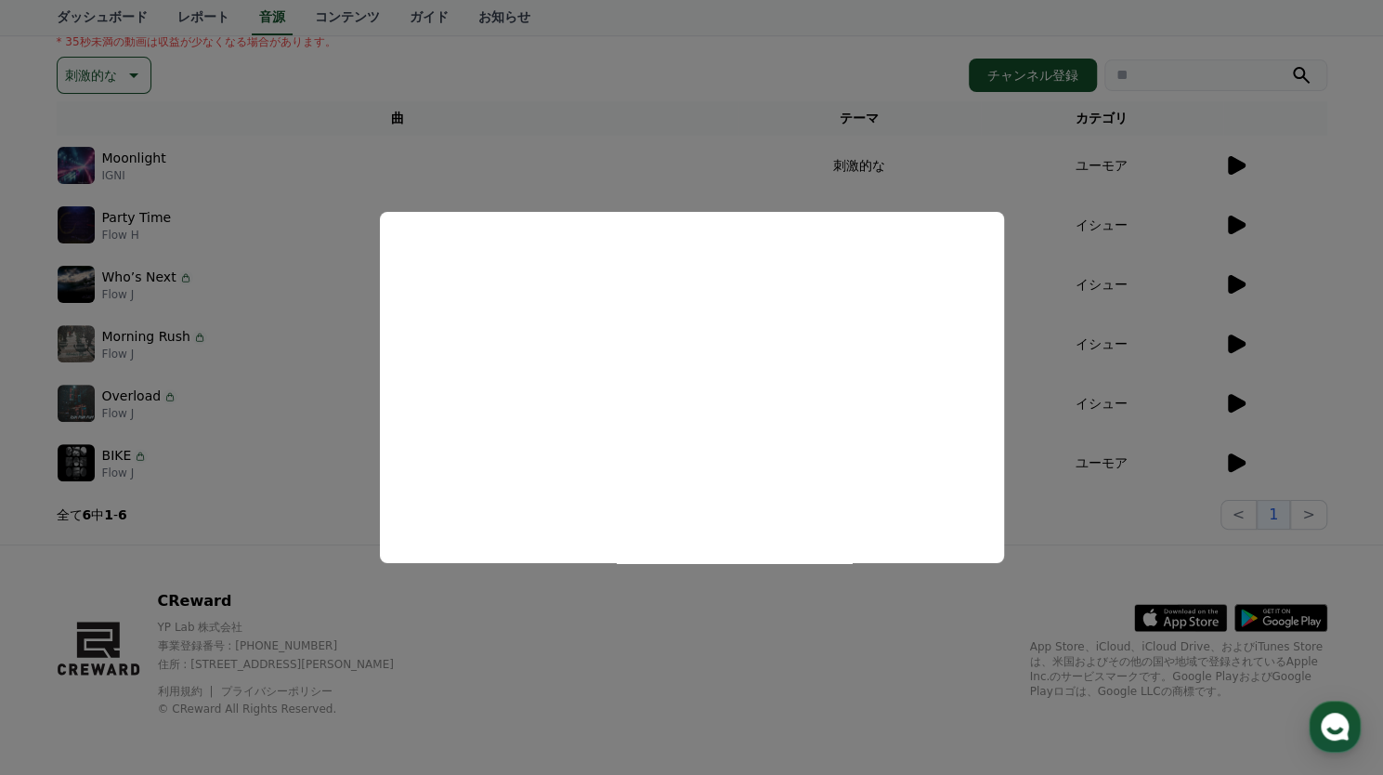
click at [707, 164] on button "close modal" at bounding box center [691, 387] width 1383 height 775
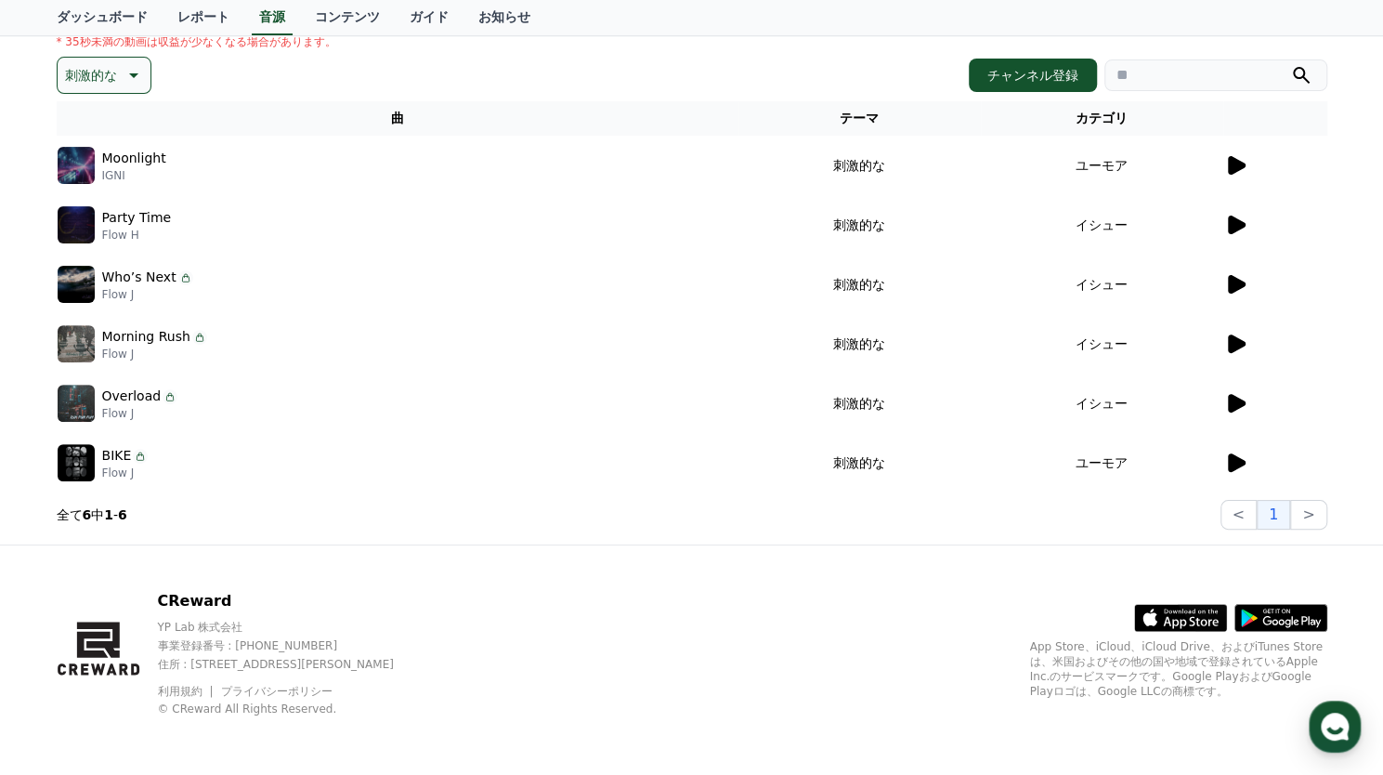
click at [1236, 282] on icon at bounding box center [1237, 284] width 18 height 19
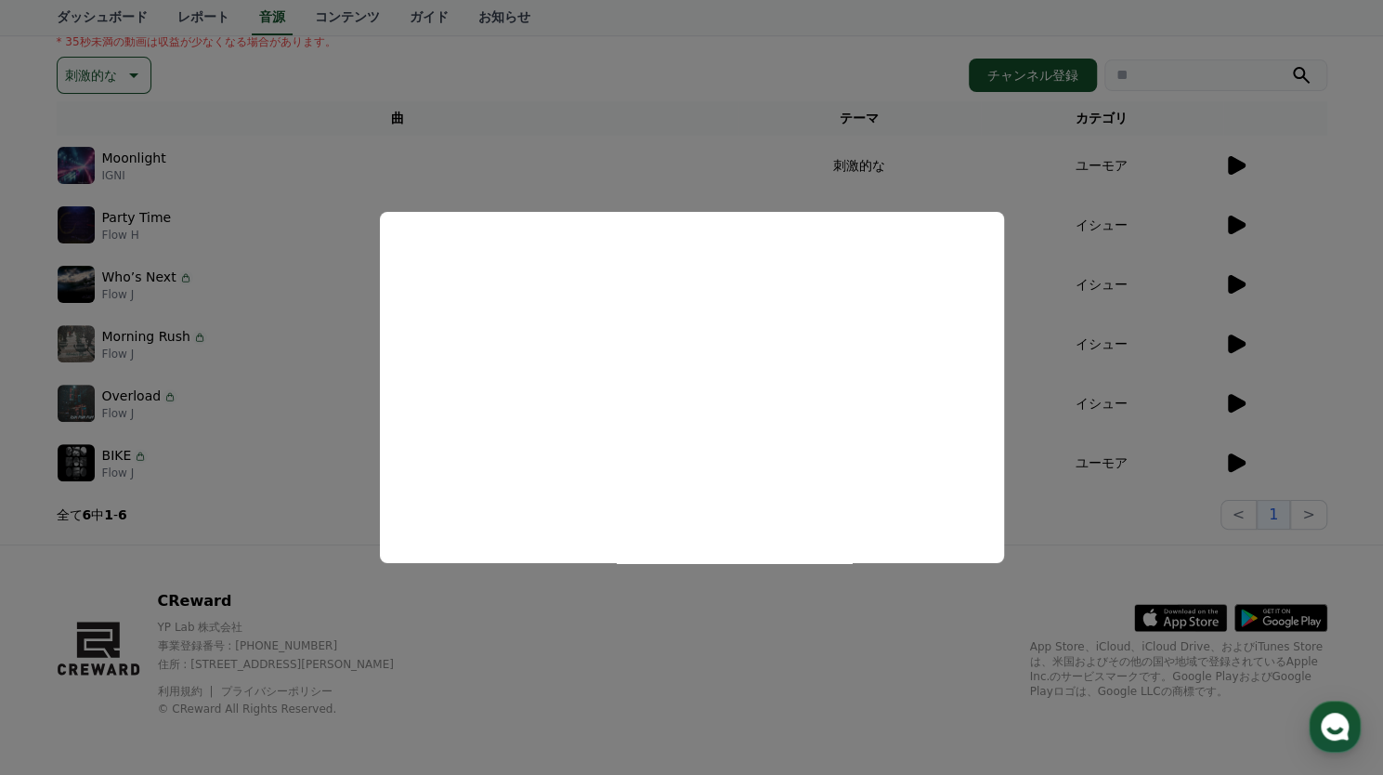
click at [712, 138] on button "close modal" at bounding box center [691, 387] width 1383 height 775
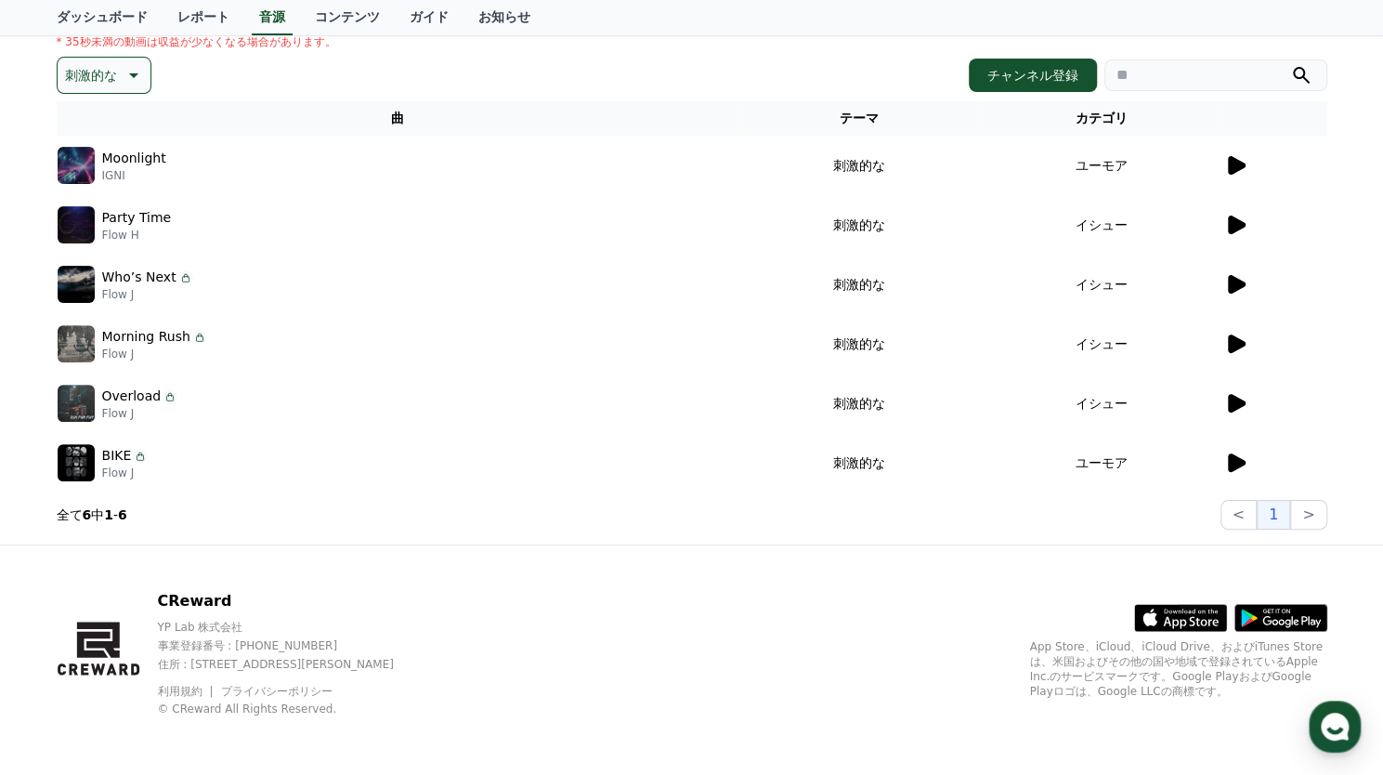
click at [1248, 343] on div at bounding box center [1276, 344] width 102 height 22
click at [1228, 345] on icon at bounding box center [1237, 343] width 18 height 19
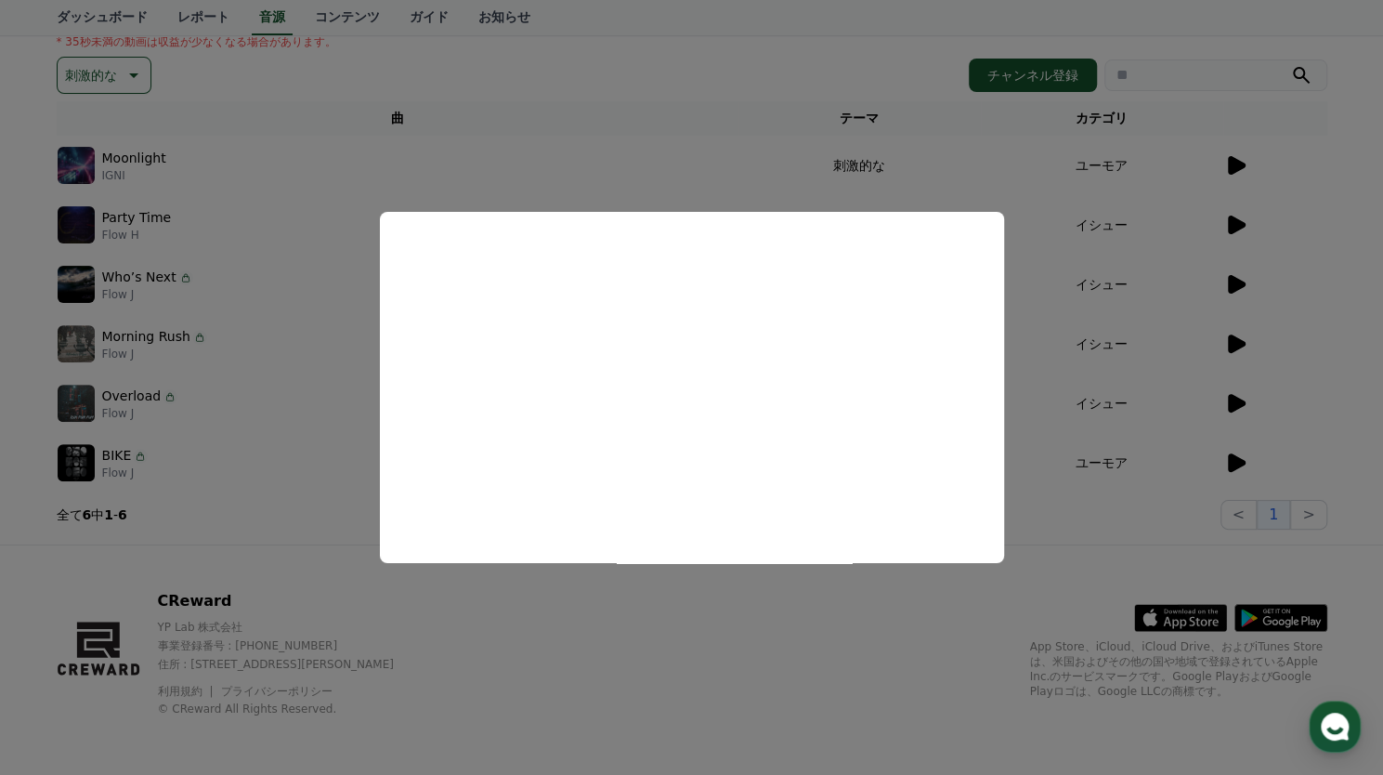
click at [691, 118] on button "close modal" at bounding box center [691, 387] width 1383 height 775
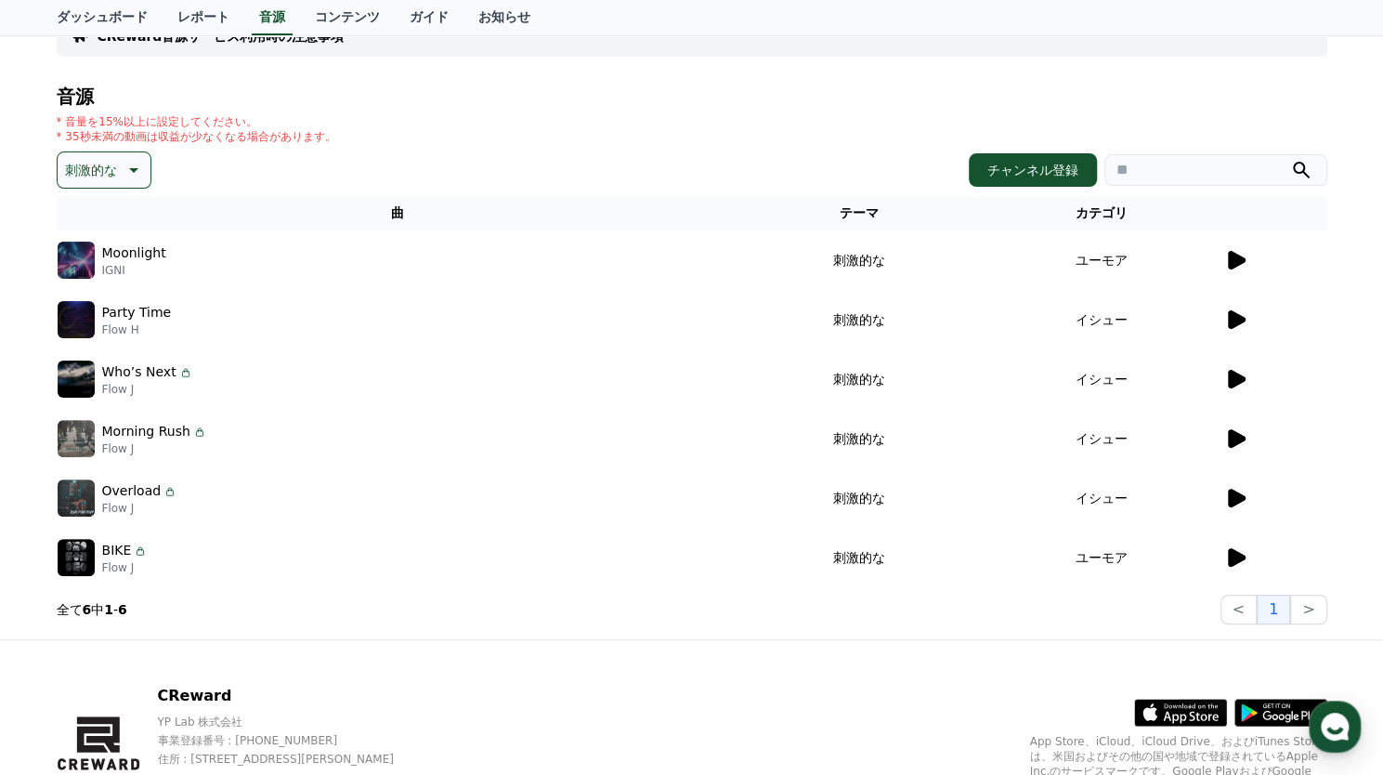
scroll to position [57, 0]
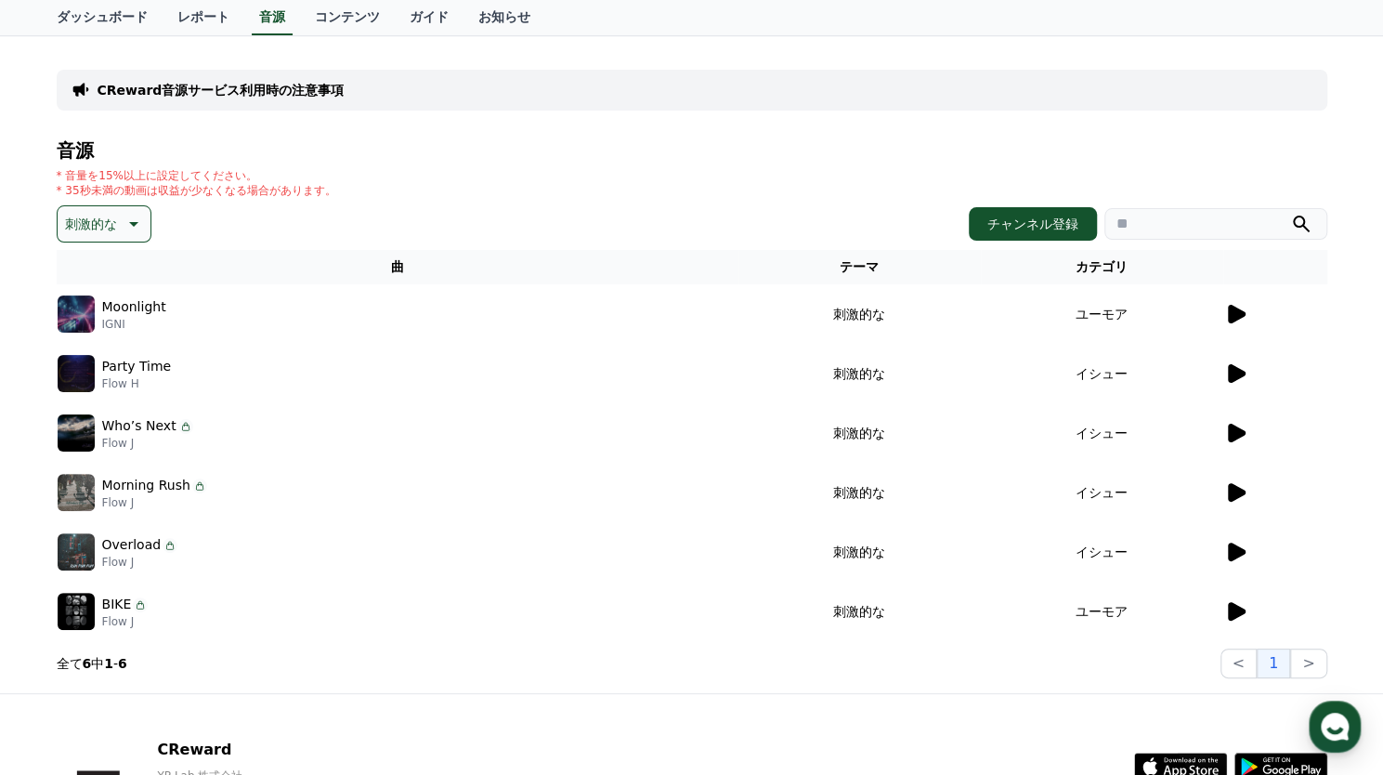
click at [108, 226] on p "刺激的な" at bounding box center [91, 224] width 52 height 26
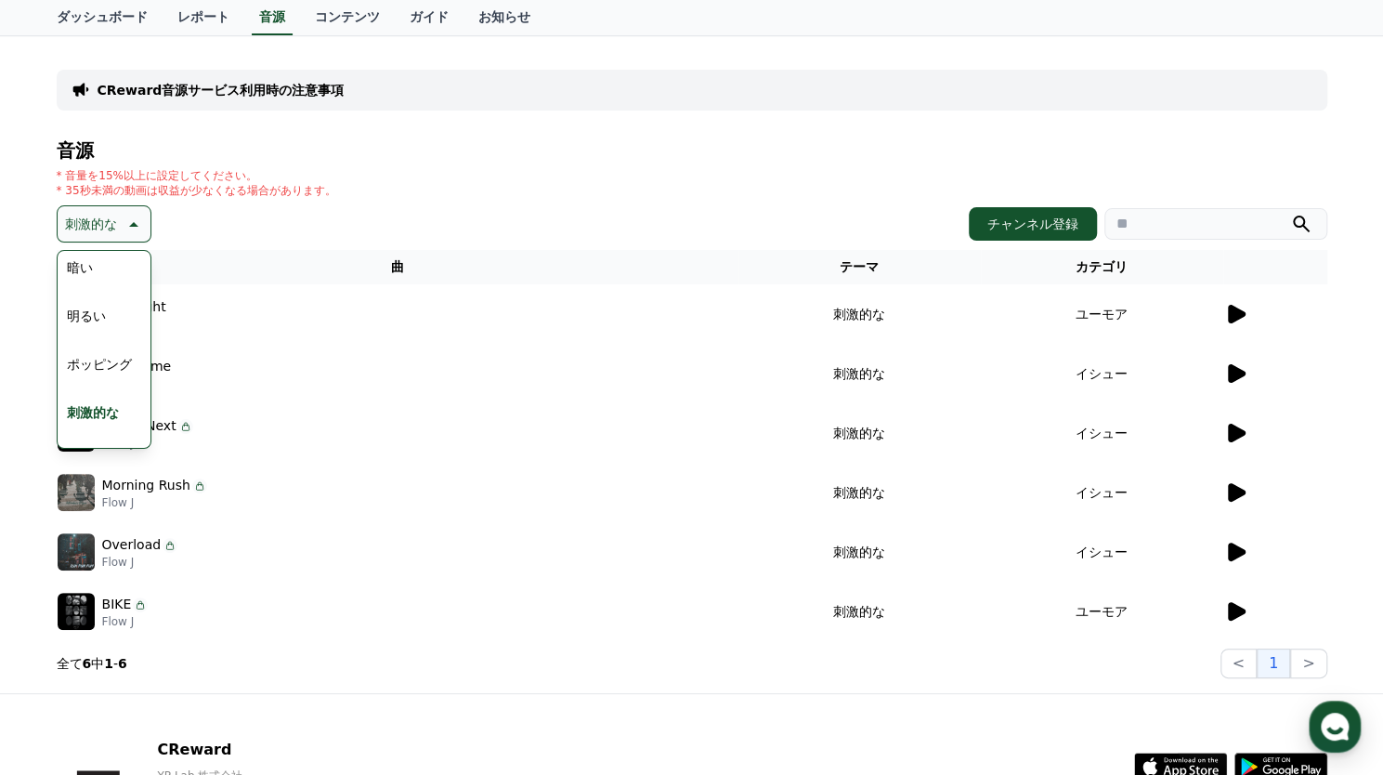
scroll to position [162, 0]
click at [97, 303] on button "明るい" at bounding box center [86, 304] width 54 height 41
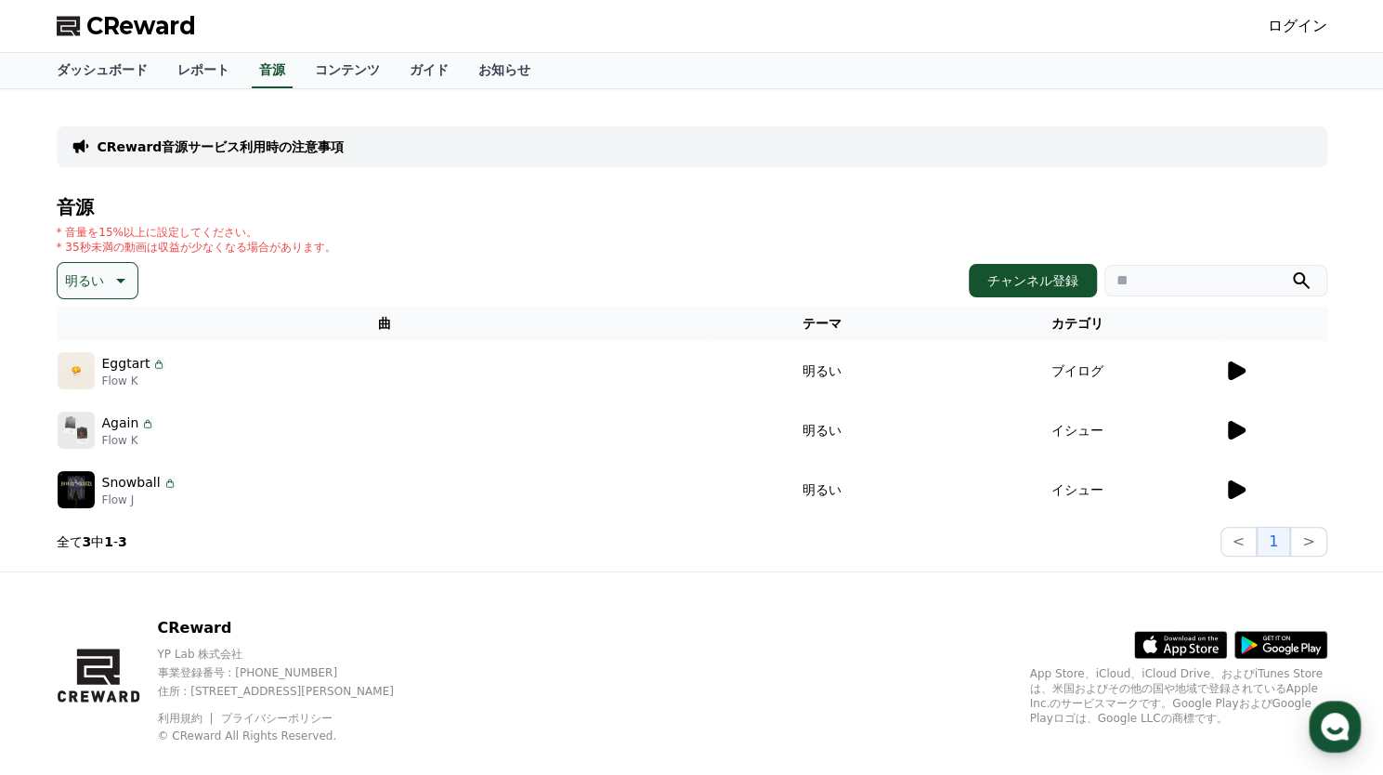
click at [1239, 374] on icon at bounding box center [1237, 370] width 18 height 19
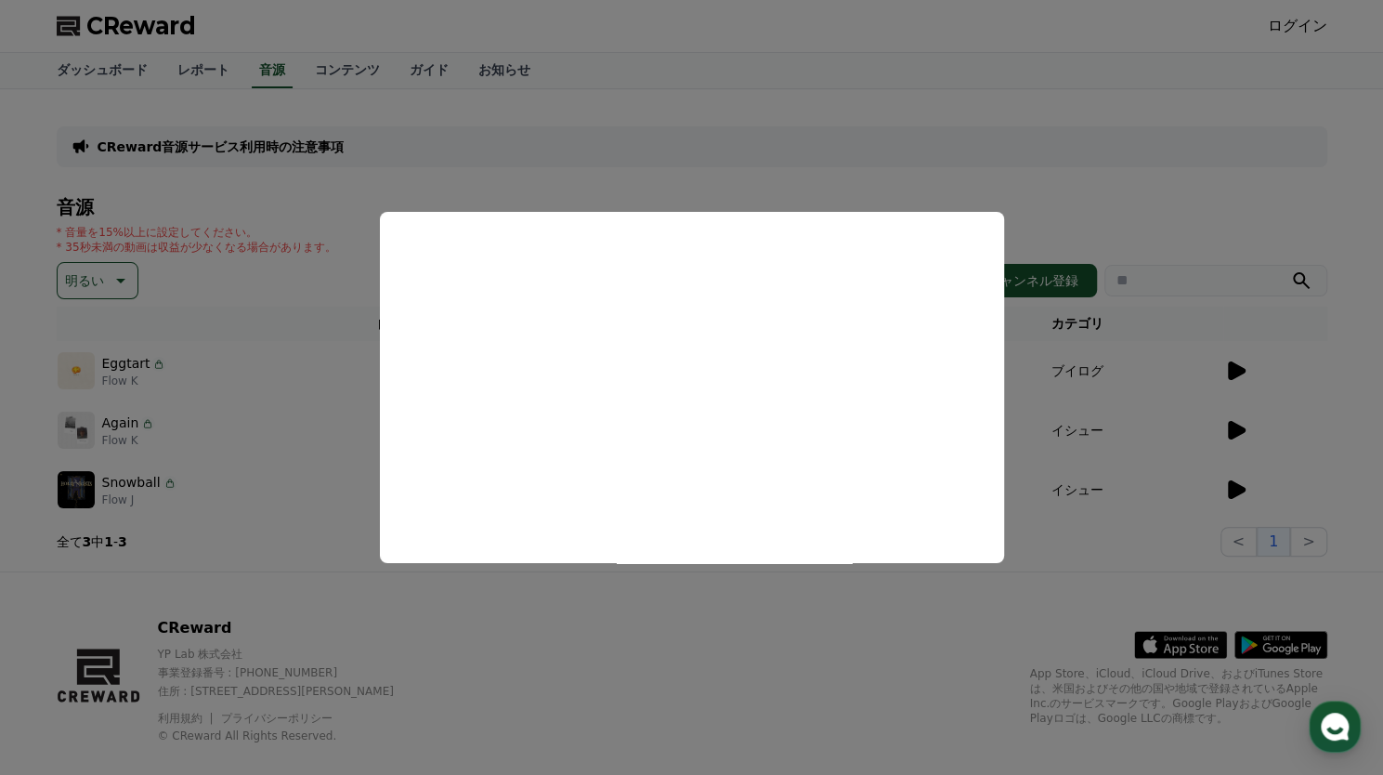
click at [1063, 151] on button "close modal" at bounding box center [691, 387] width 1383 height 775
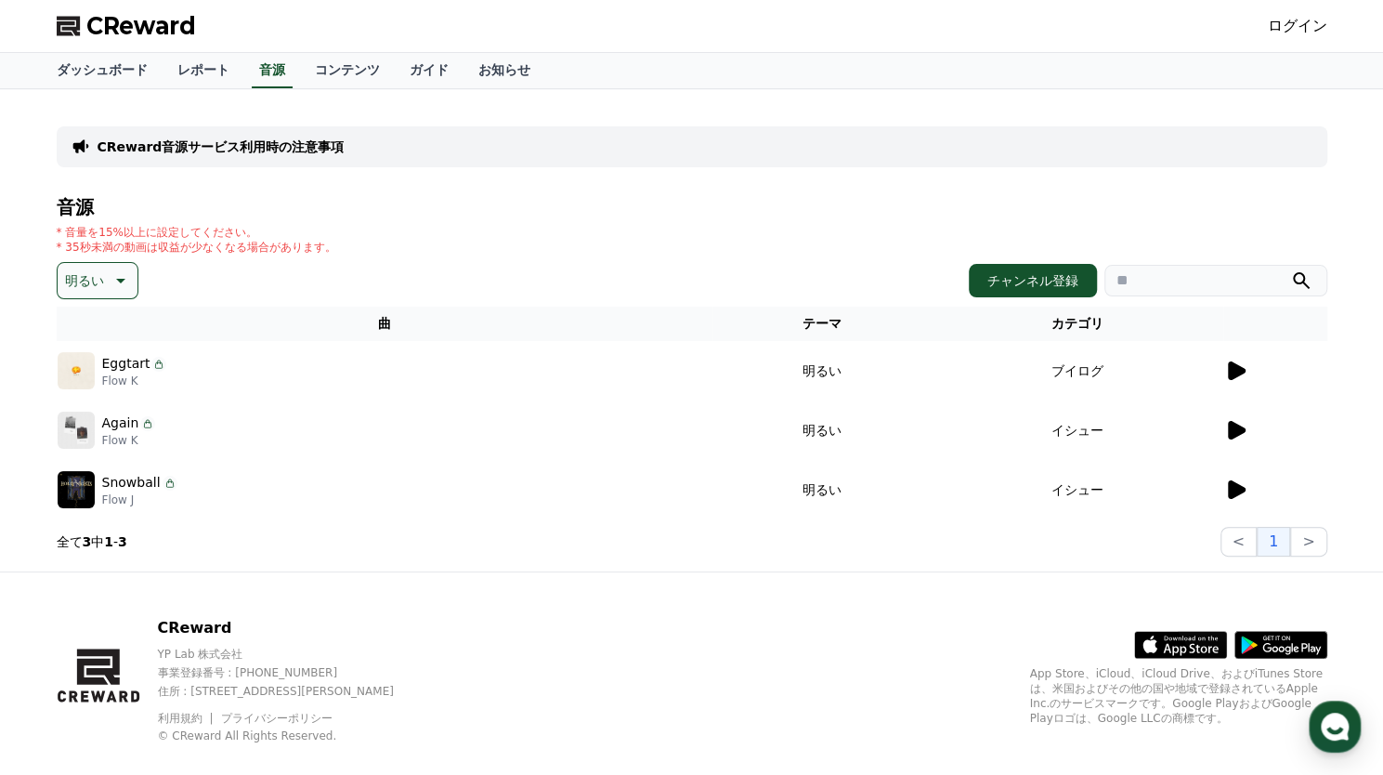
click at [1233, 434] on icon at bounding box center [1237, 430] width 18 height 19
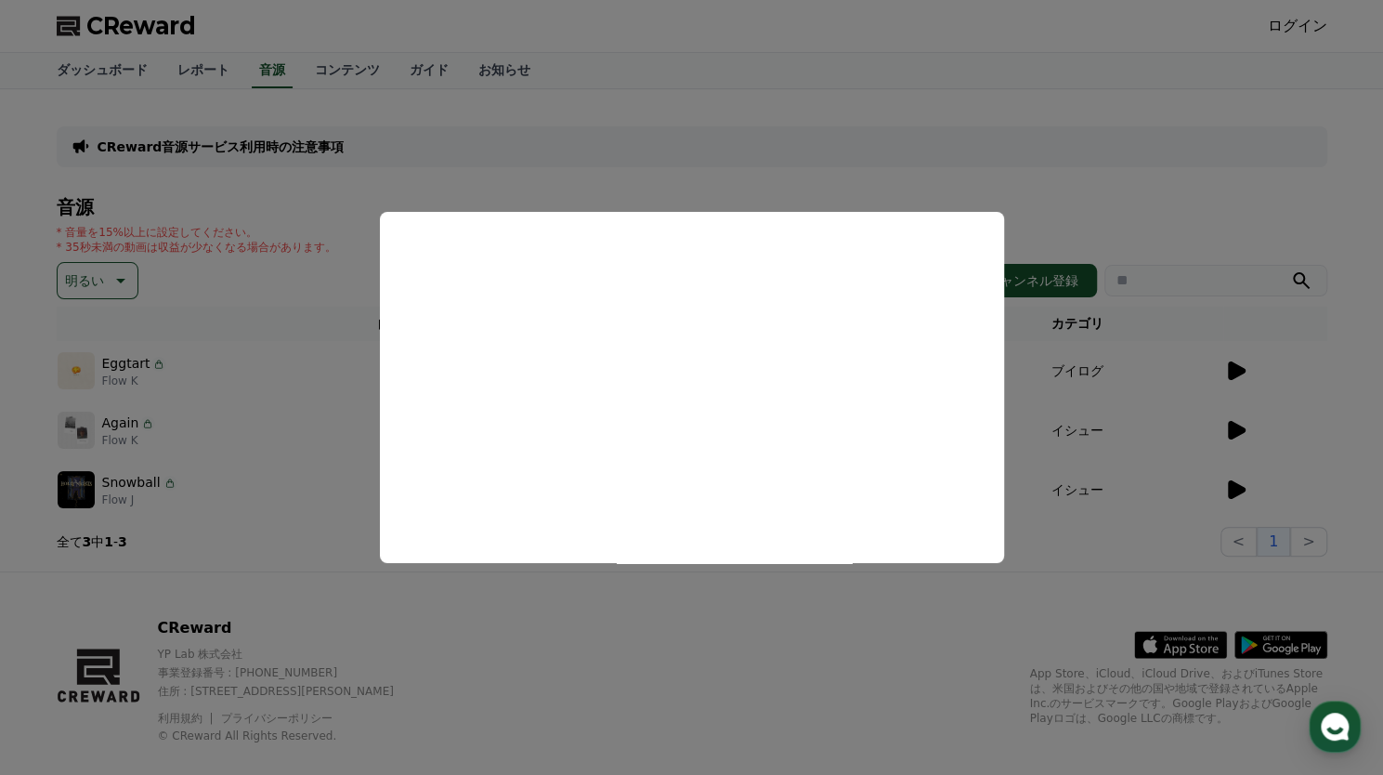
click at [1060, 94] on button "close modal" at bounding box center [691, 387] width 1383 height 775
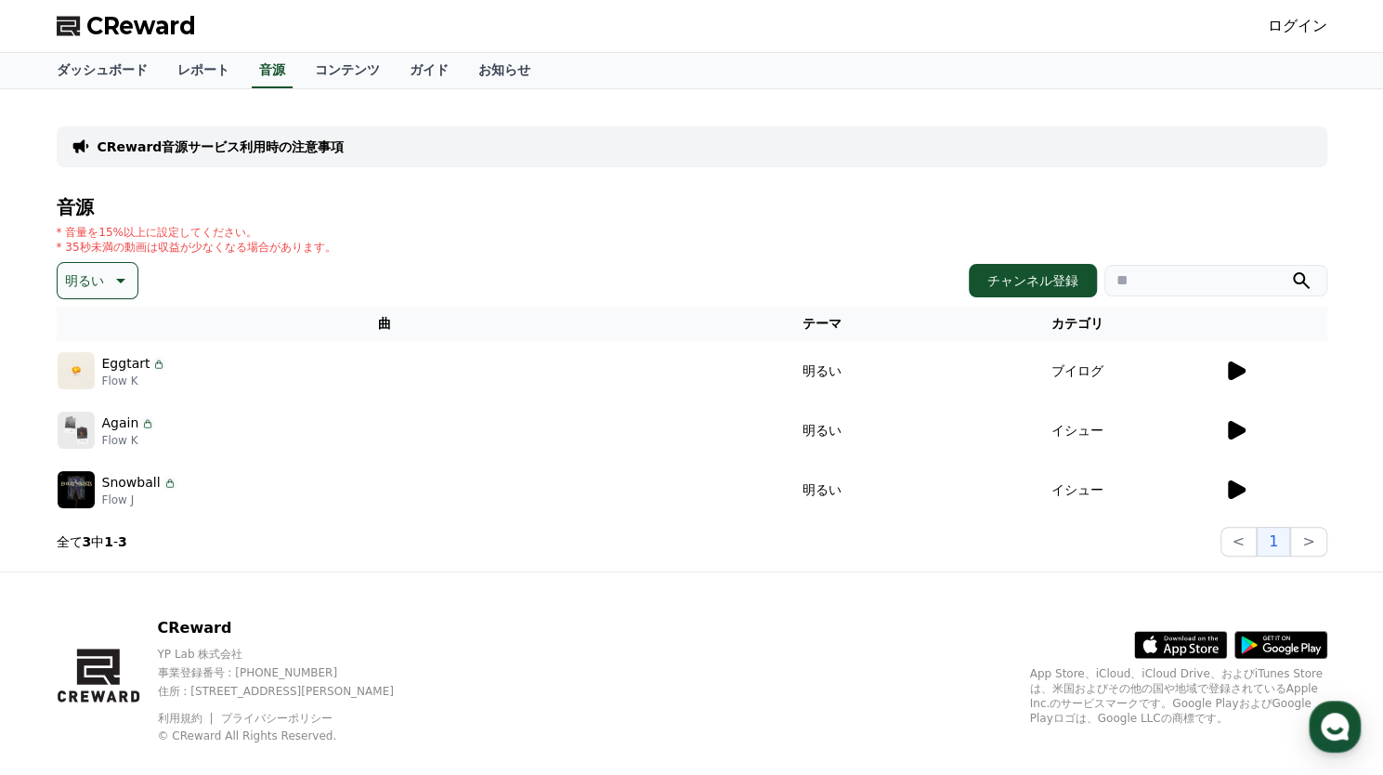
click at [1246, 488] on div at bounding box center [1276, 490] width 102 height 22
click at [1236, 488] on icon at bounding box center [1237, 489] width 18 height 19
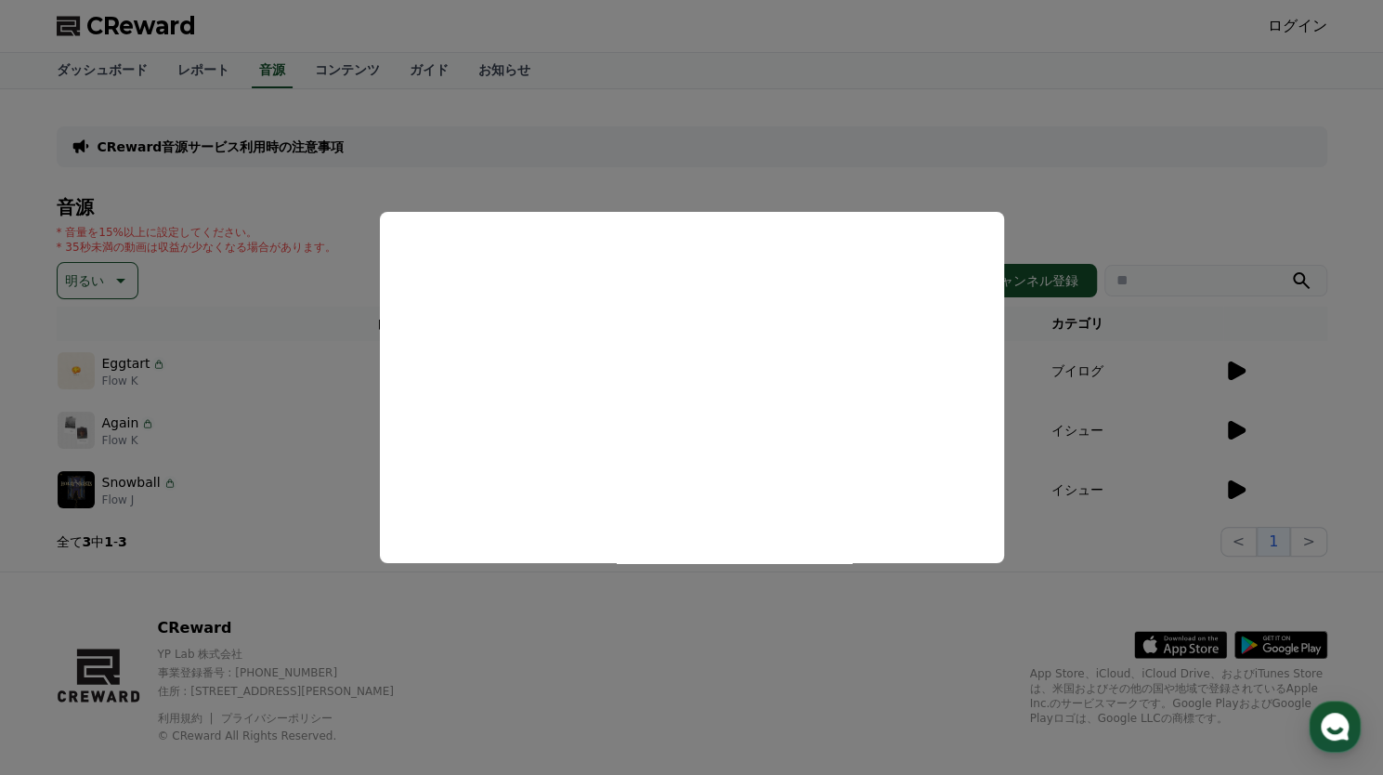
click at [800, 149] on button "close modal" at bounding box center [691, 387] width 1383 height 775
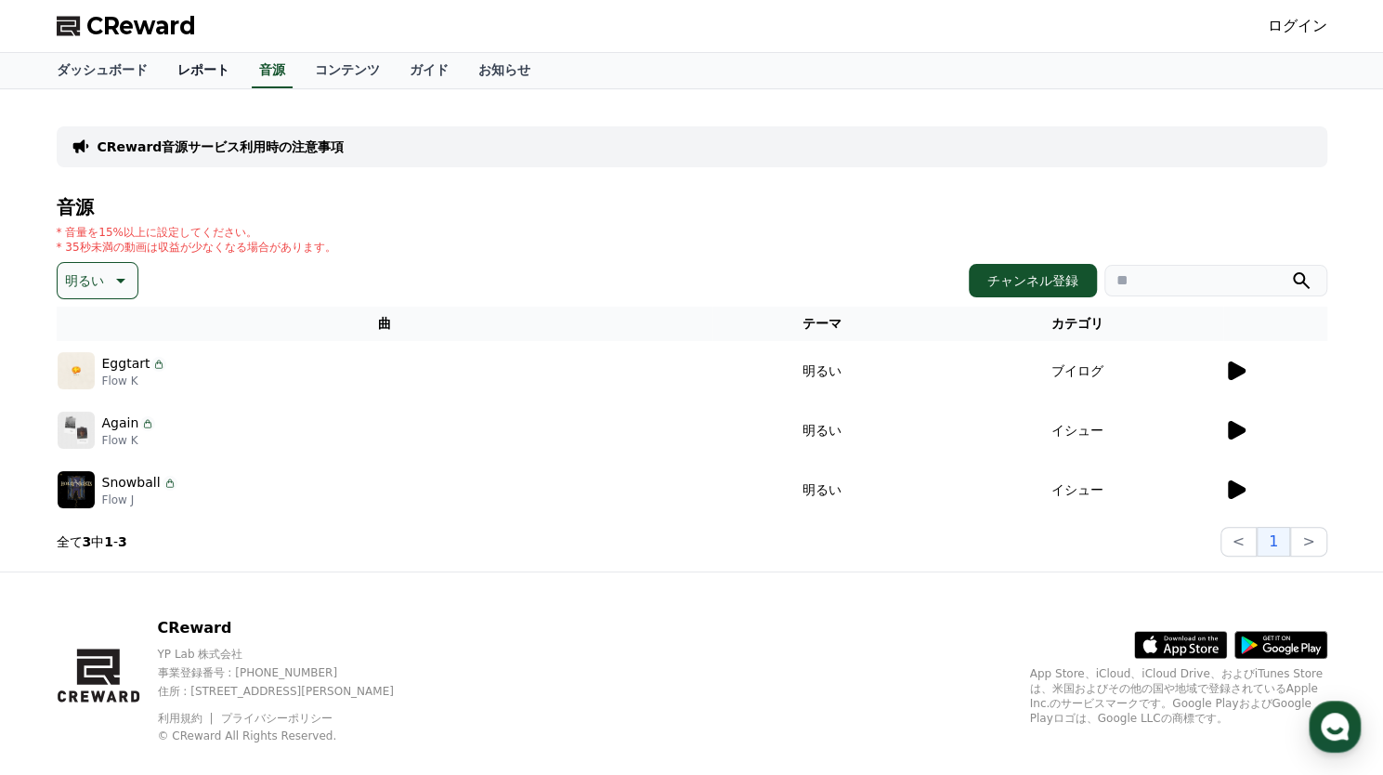
click at [167, 83] on link "レポート" at bounding box center [204, 70] width 82 height 35
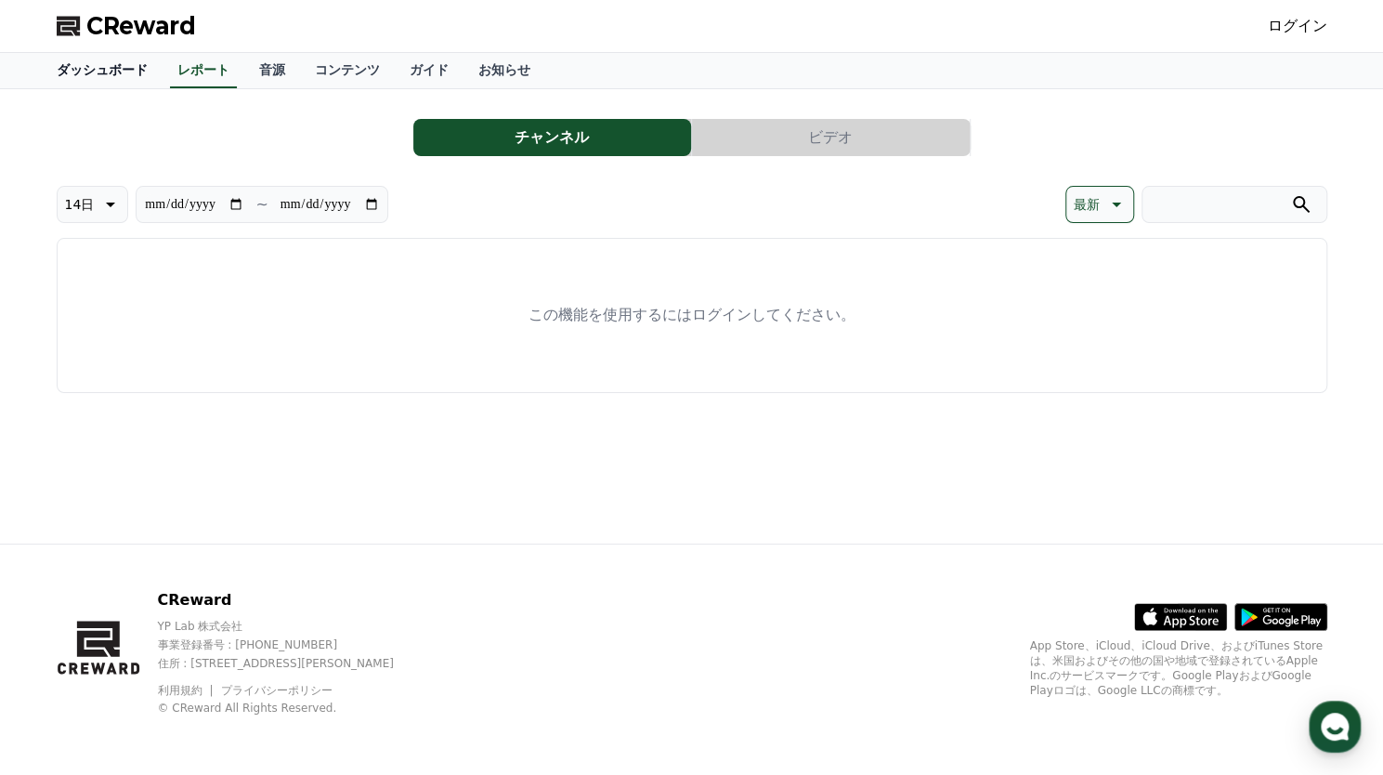
click at [93, 62] on link "ダッシュボード" at bounding box center [102, 70] width 121 height 35
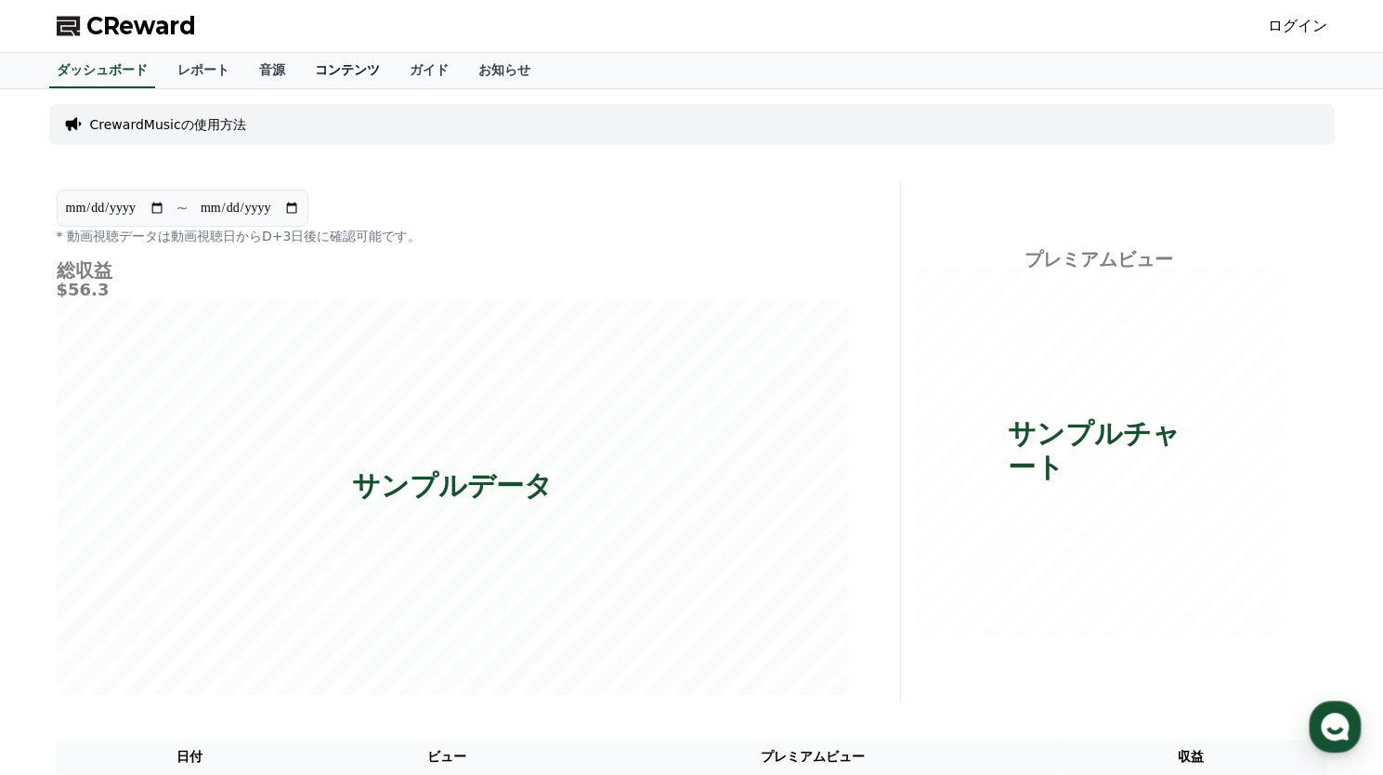
click at [306, 72] on link "コンテンツ" at bounding box center [347, 70] width 95 height 35
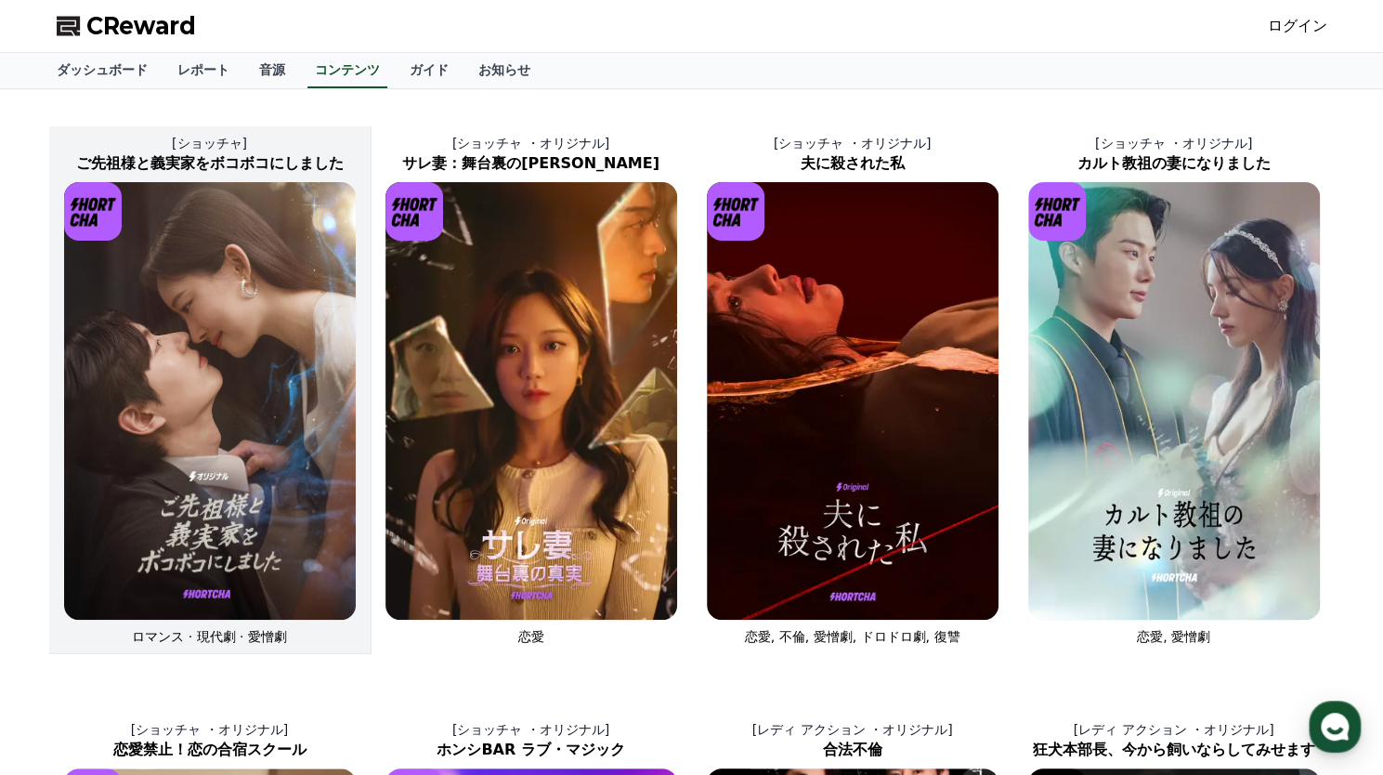
click at [194, 382] on img at bounding box center [210, 401] width 292 height 438
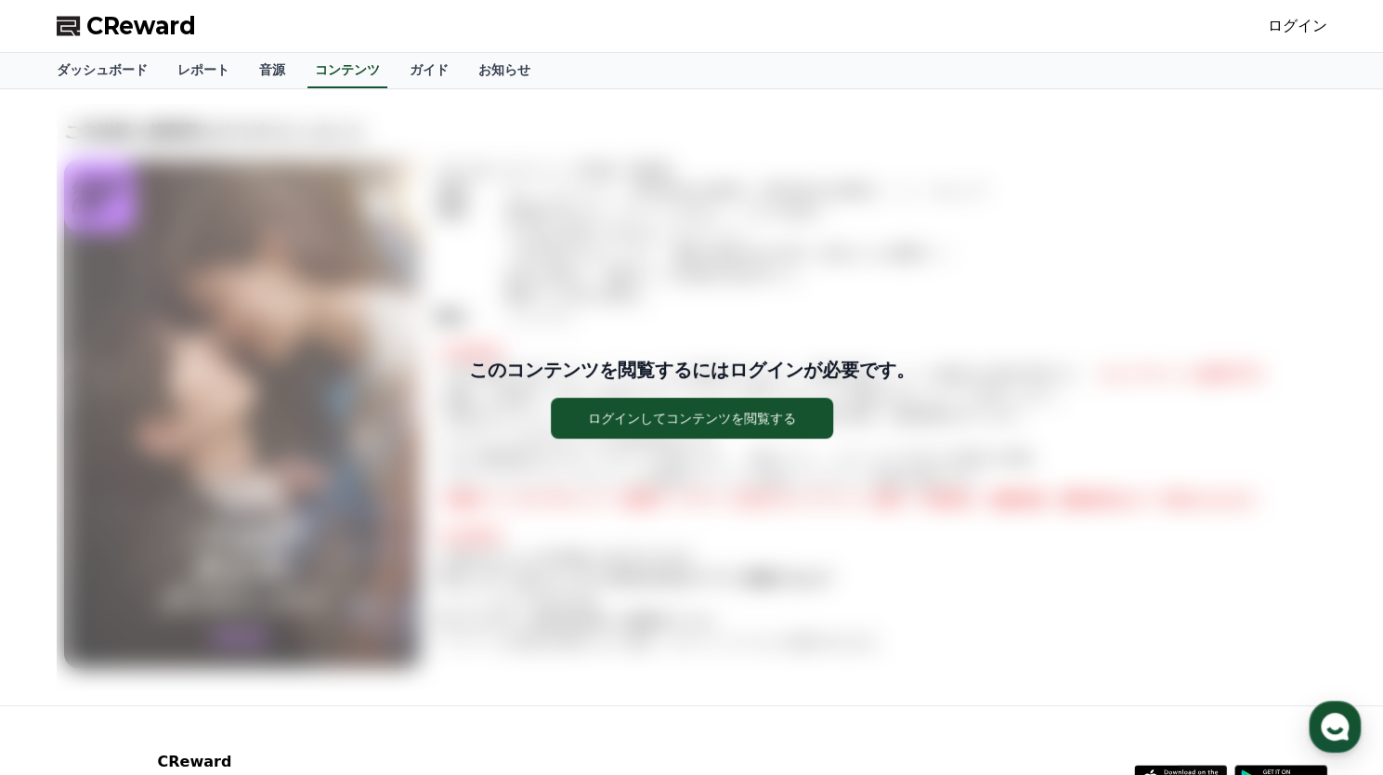
click at [935, 75] on div "ダッシュボード レポート 音源 コンテンツ ガイド お知らせ" at bounding box center [692, 70] width 1301 height 35
click at [395, 65] on link "ガイド" at bounding box center [429, 70] width 69 height 35
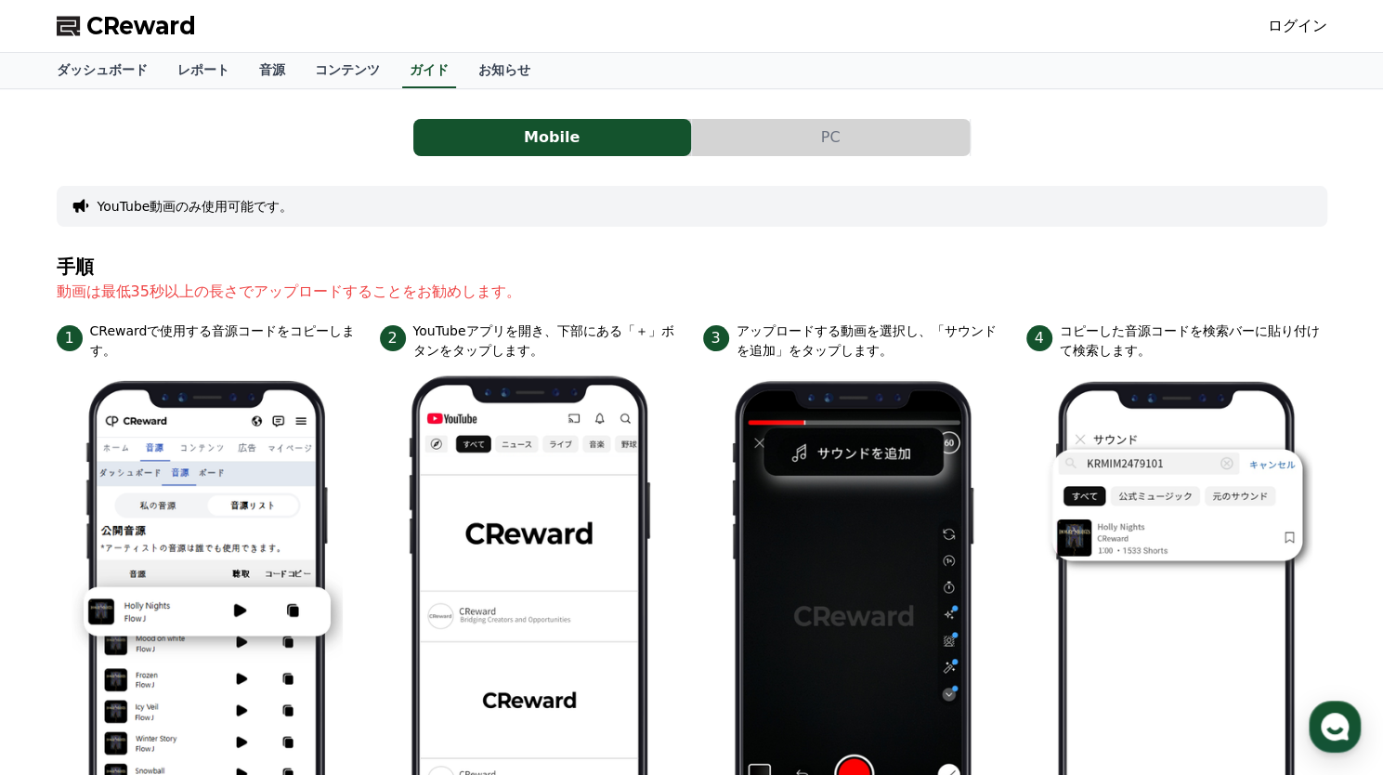
click at [826, 136] on button "PC" at bounding box center [831, 137] width 278 height 37
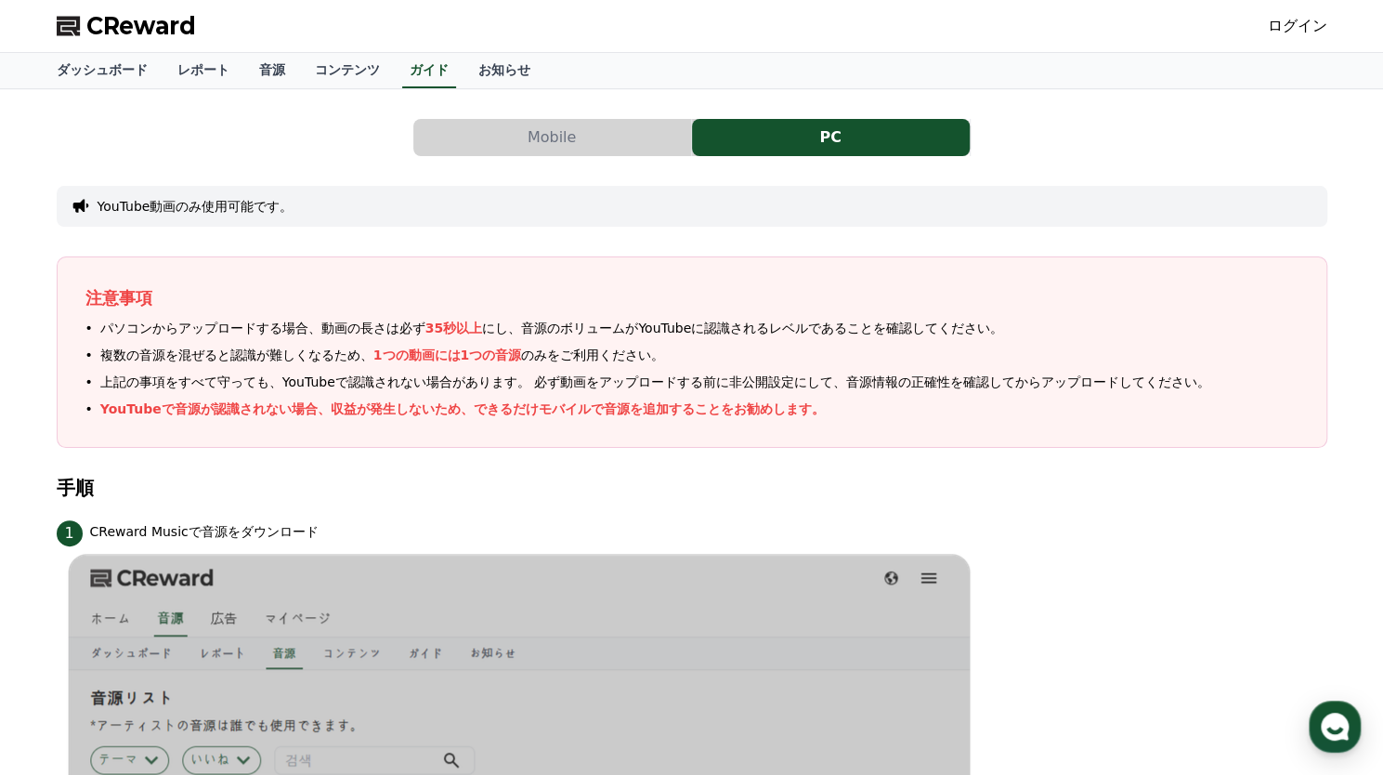
click at [826, 136] on button "PC" at bounding box center [831, 137] width 278 height 37
click at [793, 265] on div "注意事項 パソコンからアップロードする場合、動画の長さは必ず 35秒以上 にし、音源のボリュームがYouTubeに認識されるレベルであることを確認してください…" at bounding box center [692, 351] width 1271 height 191
click at [570, 133] on button "Mobile" at bounding box center [552, 137] width 278 height 37
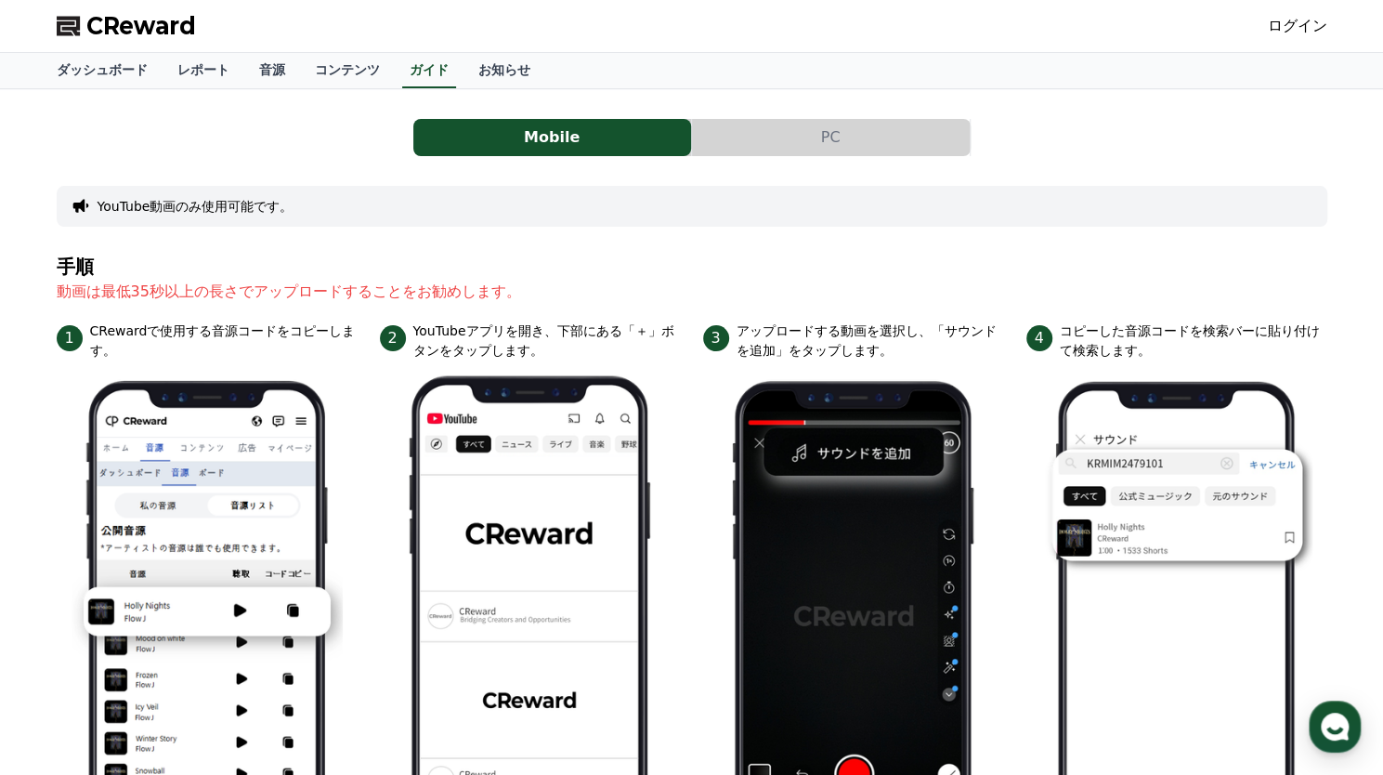
click at [243, 200] on button "YouTube動画のみ使用可能です。" at bounding box center [196, 206] width 196 height 19
